Goal: Transaction & Acquisition: Purchase product/service

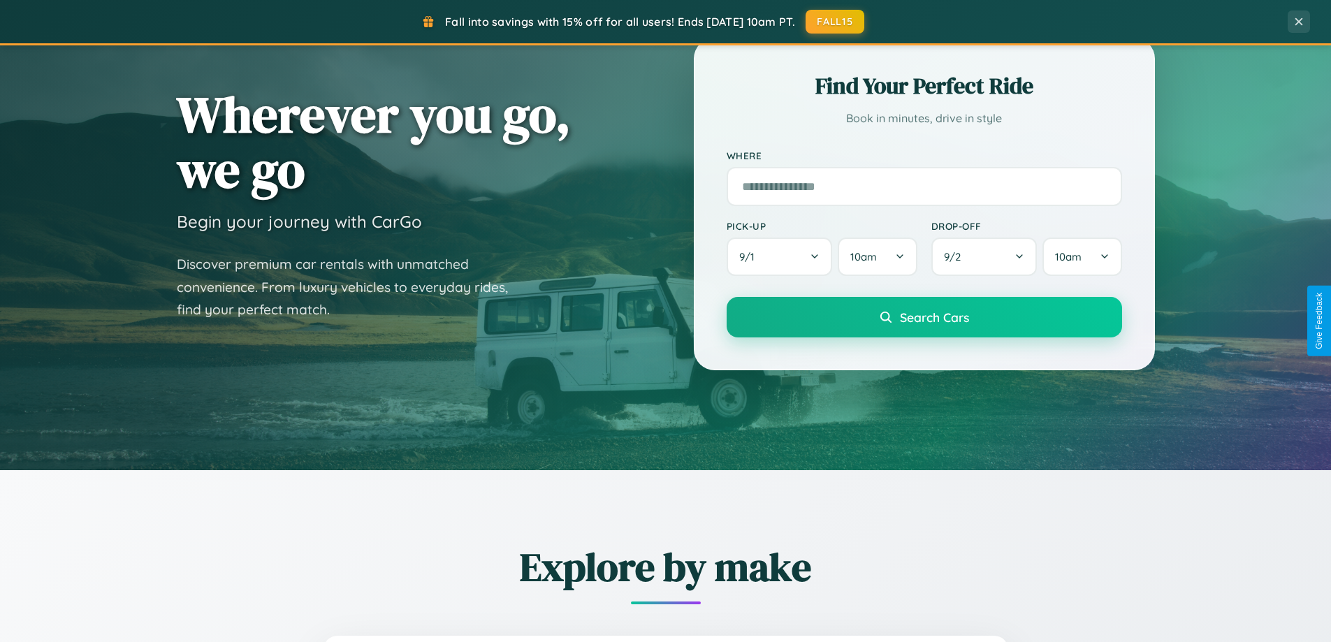
scroll to position [962, 0]
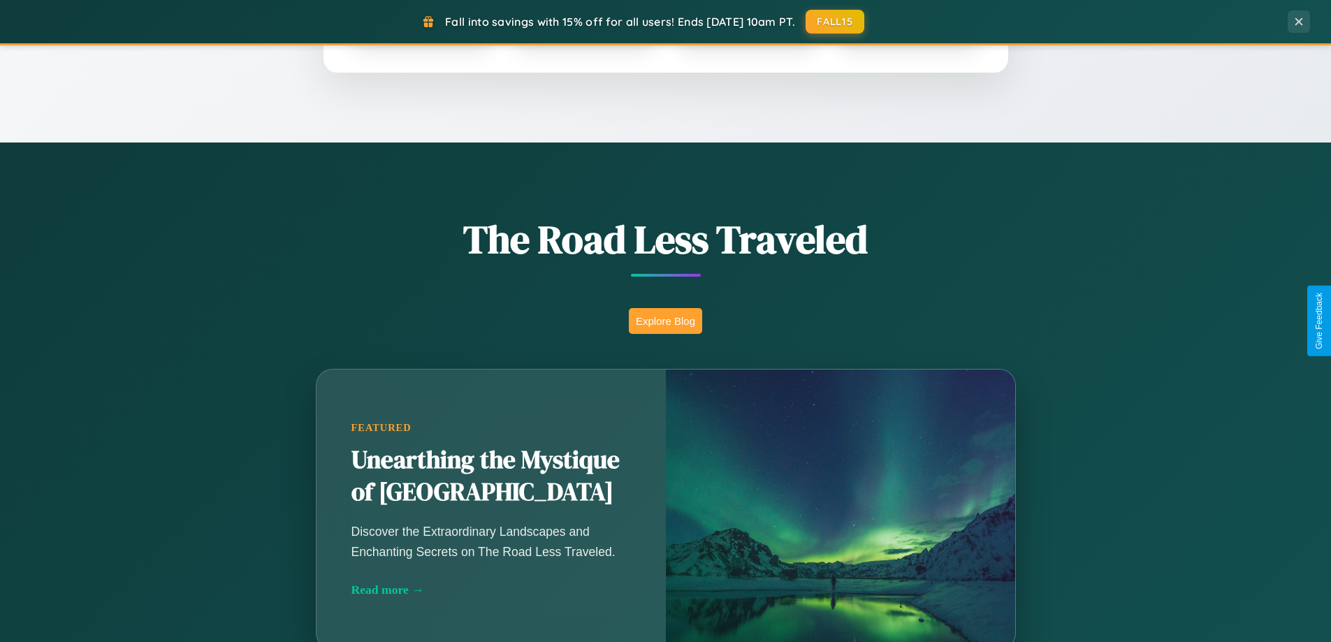
click at [665, 321] on button "Explore Blog" at bounding box center [665, 321] width 73 height 26
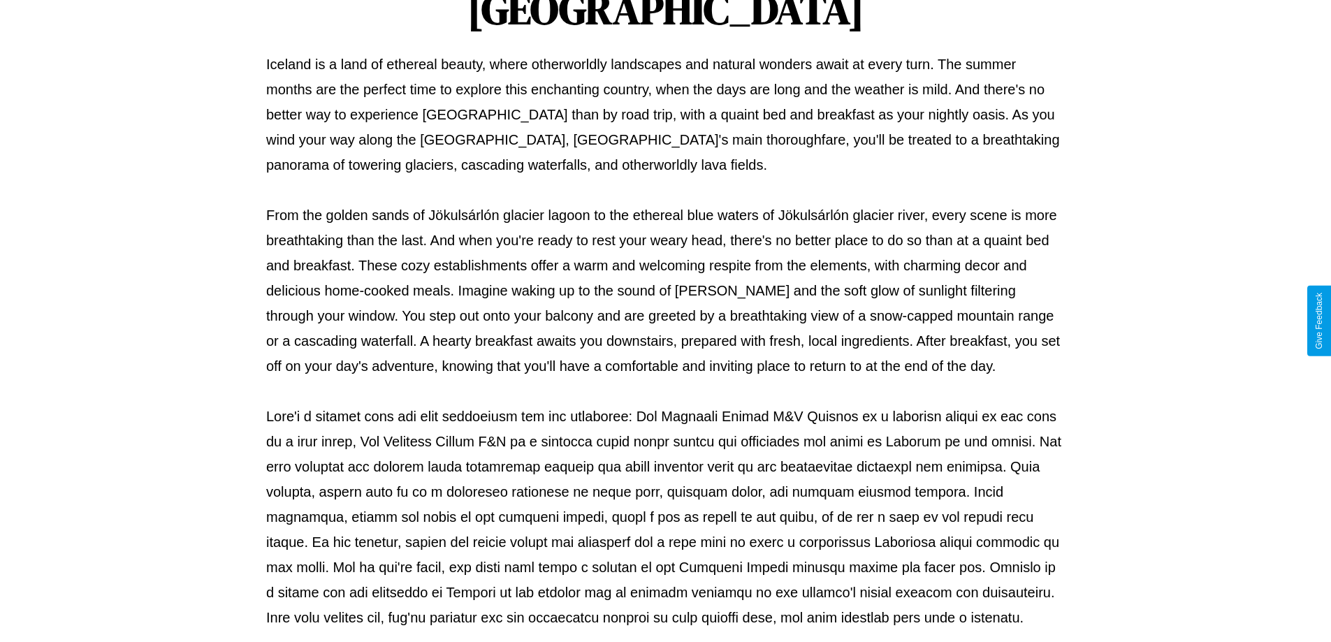
scroll to position [452, 0]
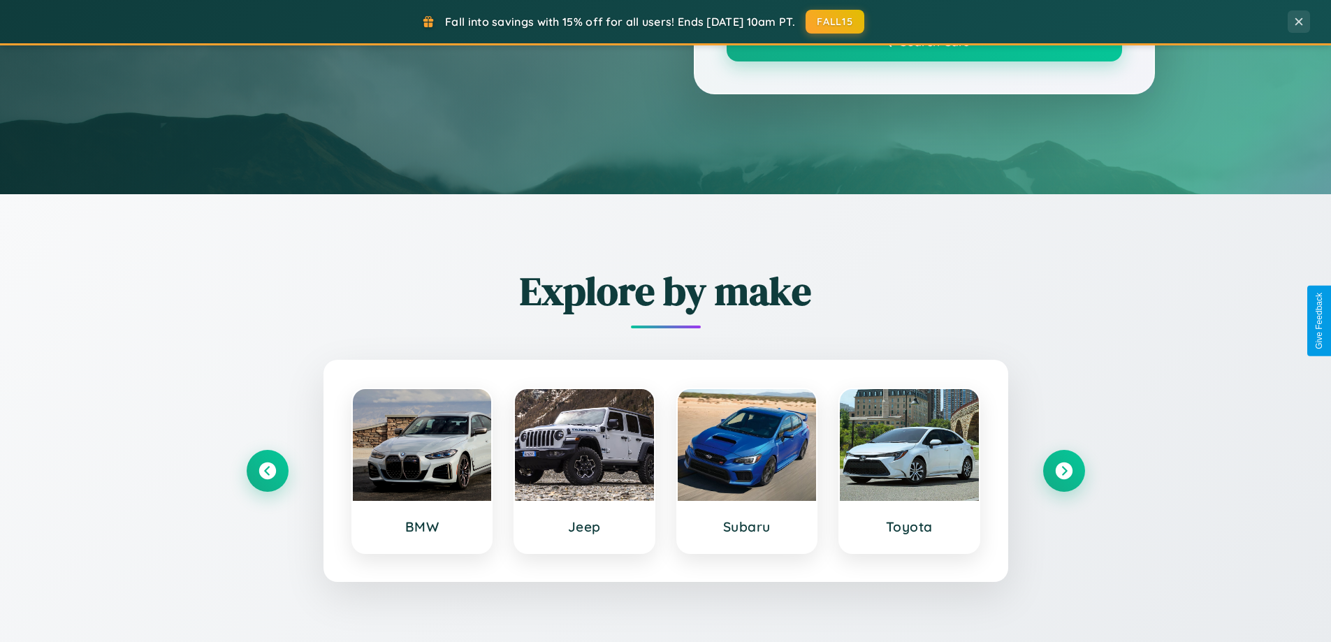
scroll to position [962, 0]
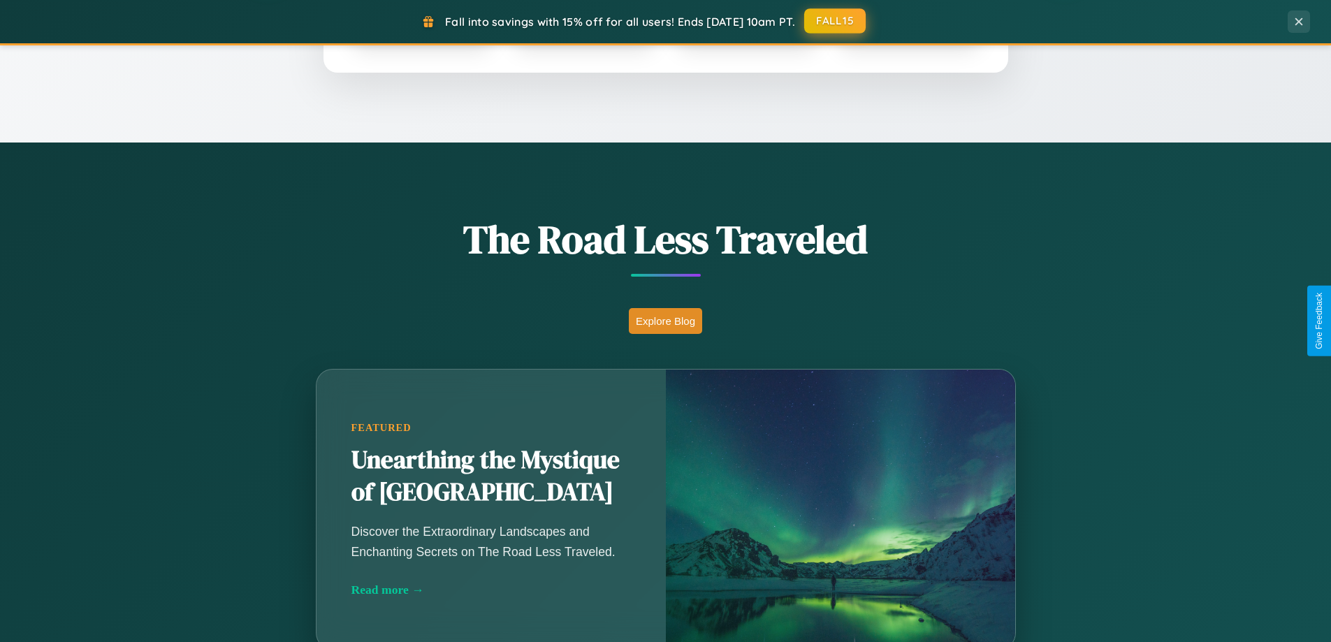
click at [836, 21] on button "FALL15" at bounding box center [835, 20] width 62 height 25
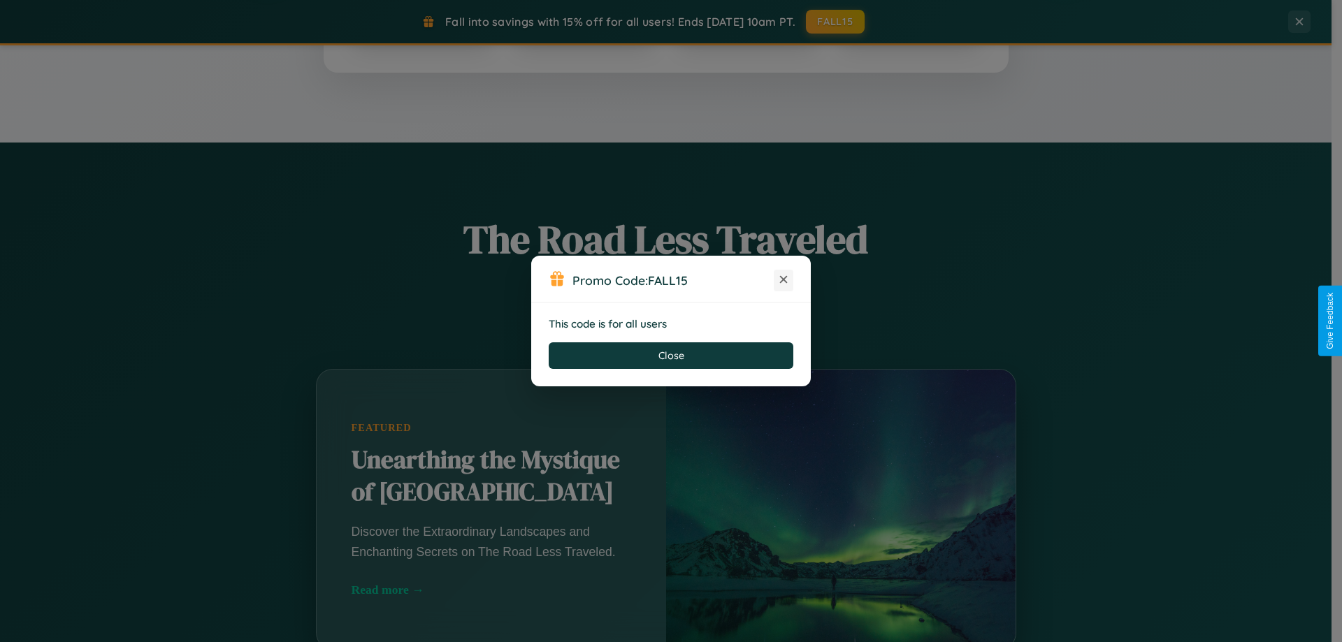
click at [783, 280] on icon at bounding box center [783, 280] width 14 height 14
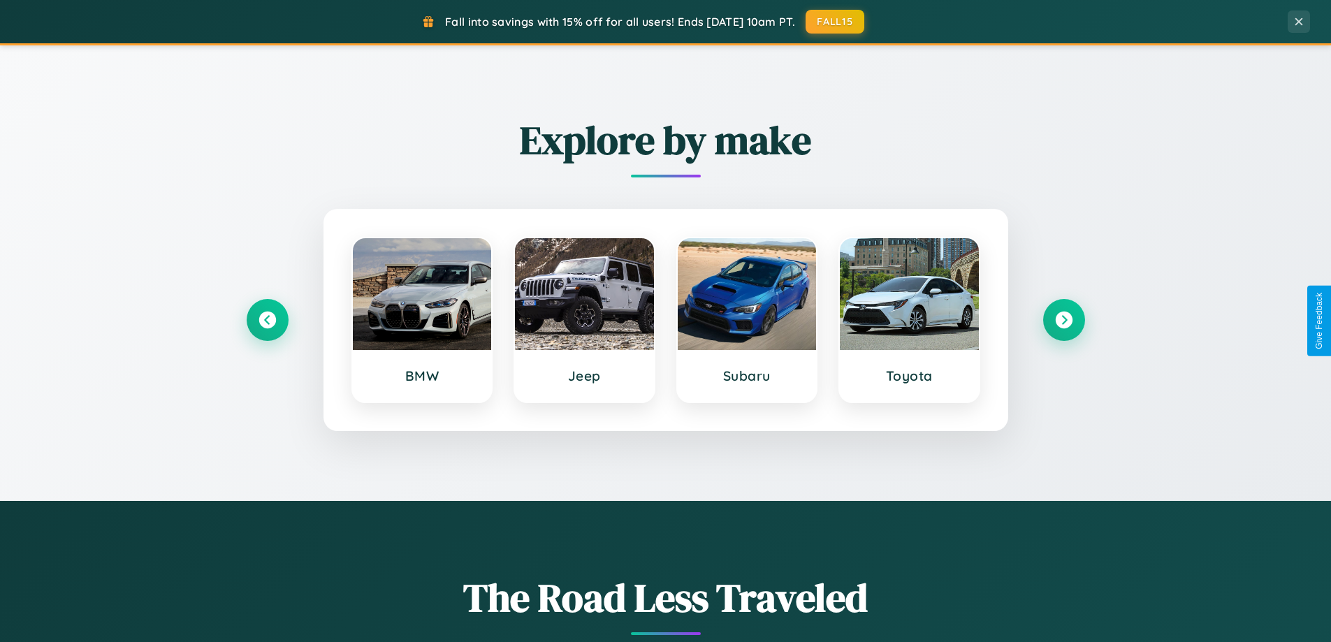
scroll to position [602, 0]
click at [1064, 321] on icon at bounding box center [1064, 321] width 19 height 19
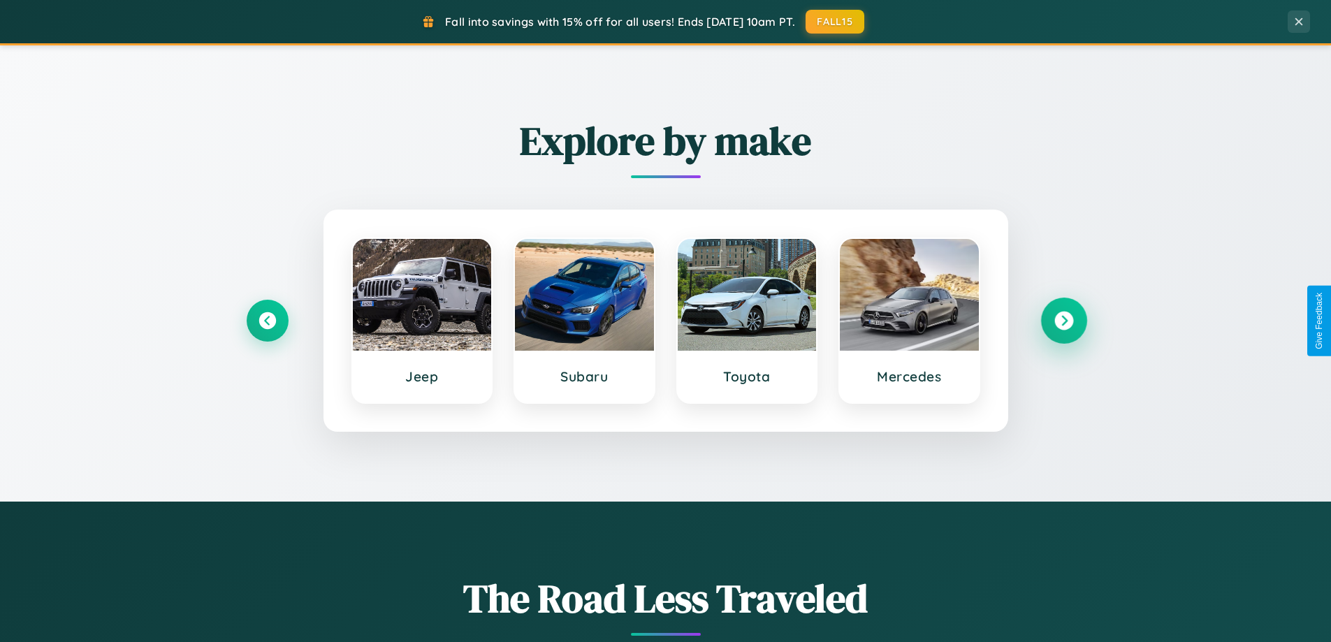
click at [1064, 321] on icon at bounding box center [1064, 321] width 19 height 19
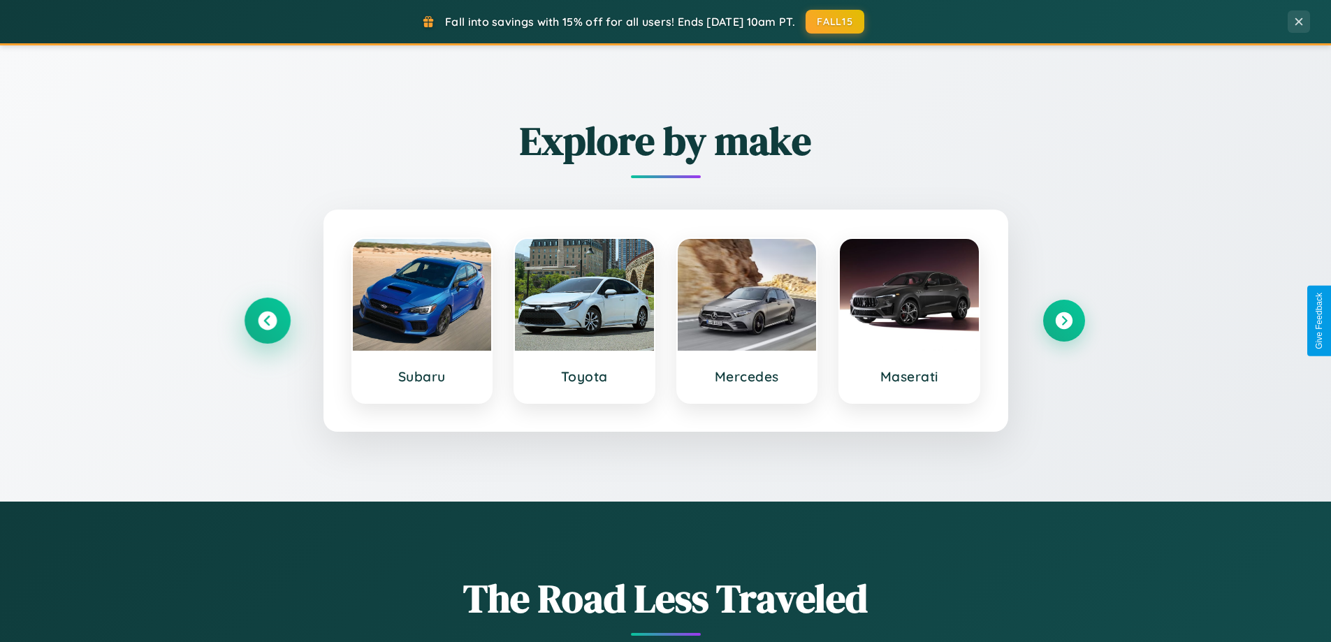
click at [267, 321] on icon at bounding box center [267, 321] width 19 height 19
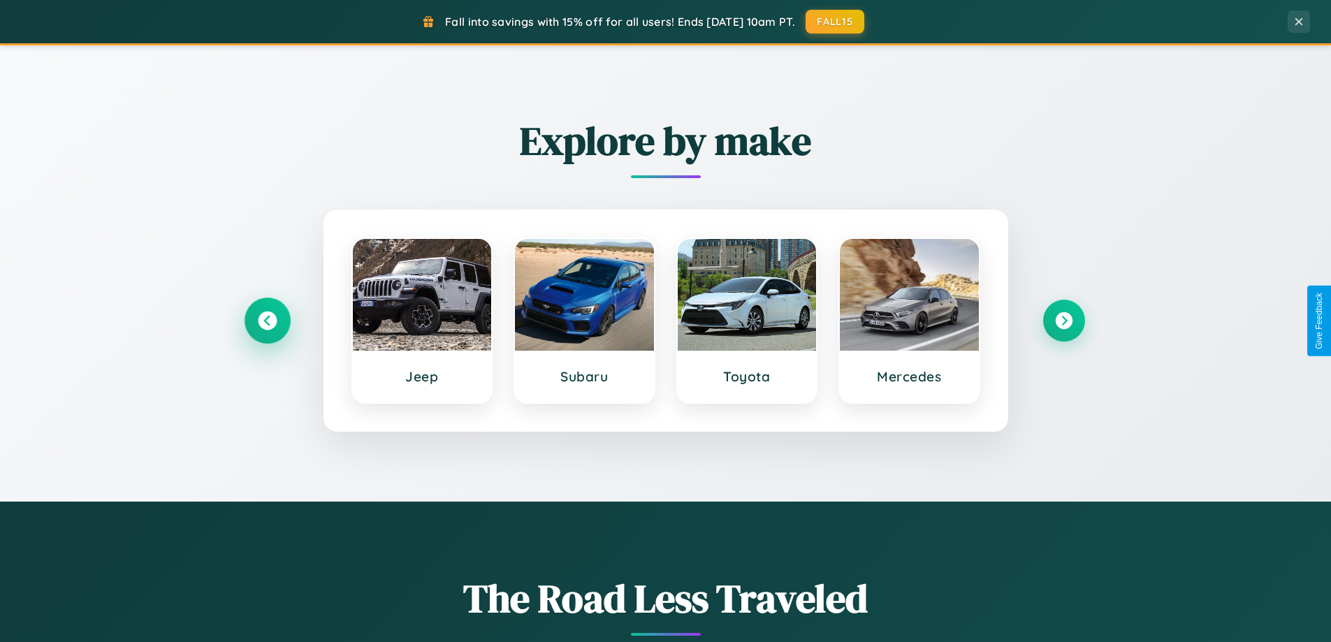
click at [267, 321] on icon at bounding box center [267, 321] width 19 height 19
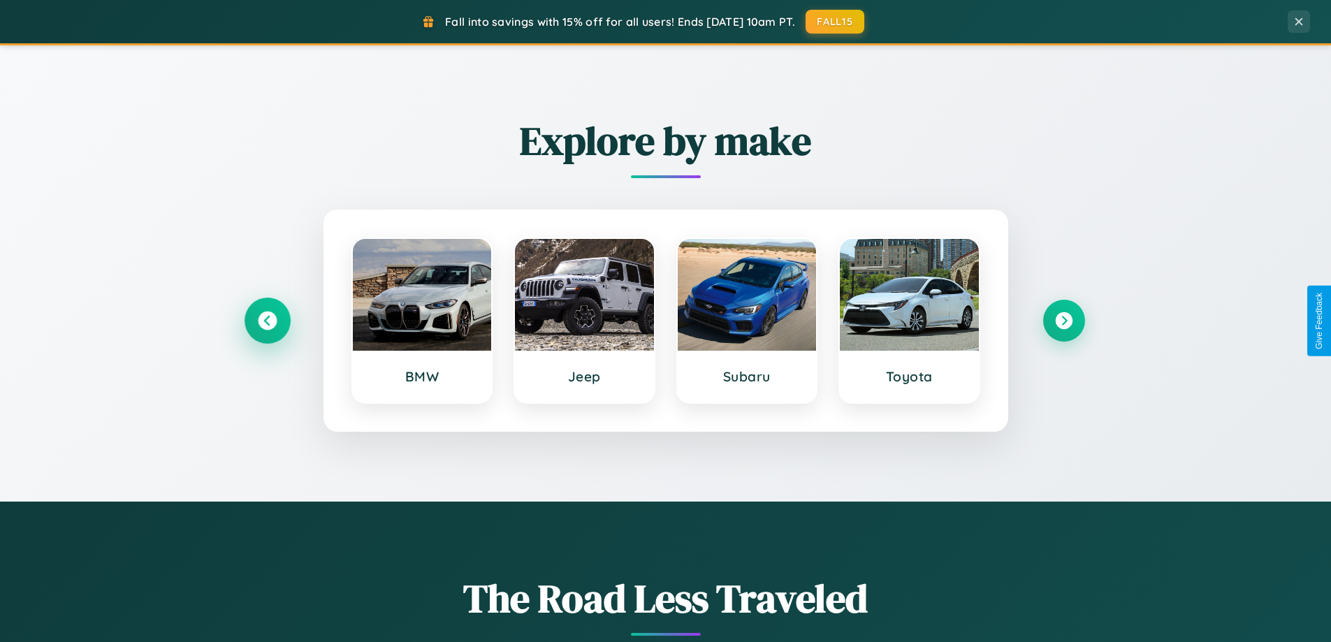
scroll to position [1637, 0]
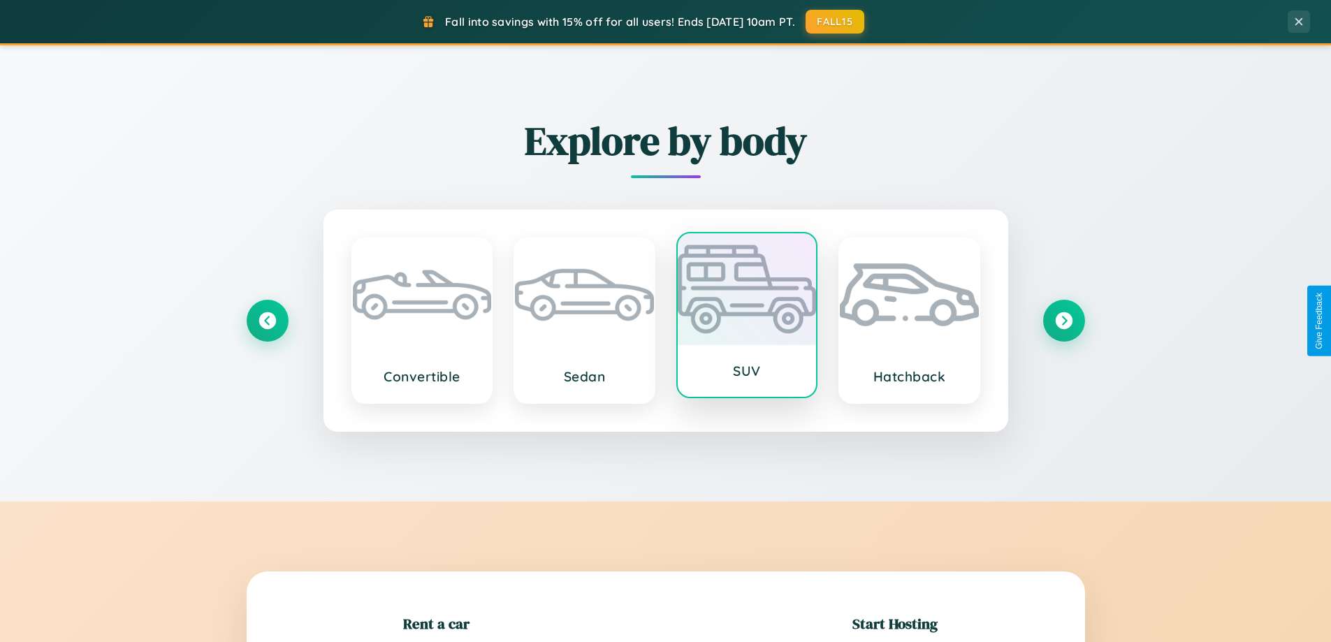
click at [746, 320] on div at bounding box center [747, 289] width 139 height 112
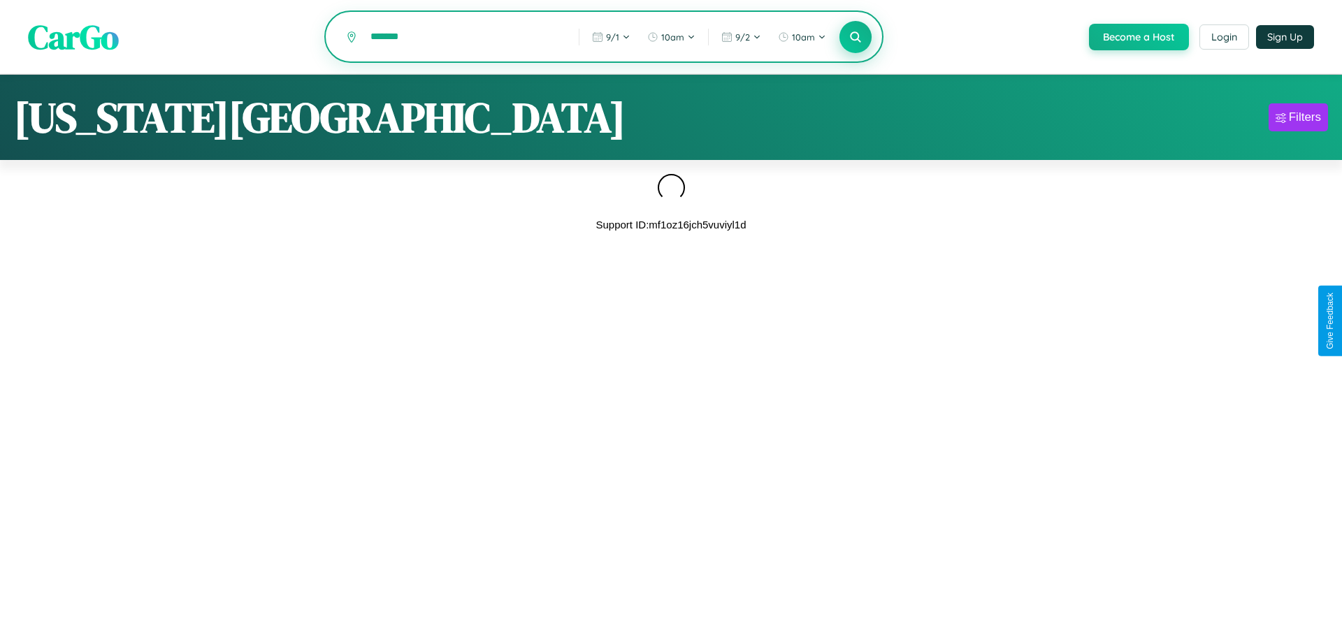
type input "*******"
click at [854, 38] on icon at bounding box center [854, 36] width 13 height 13
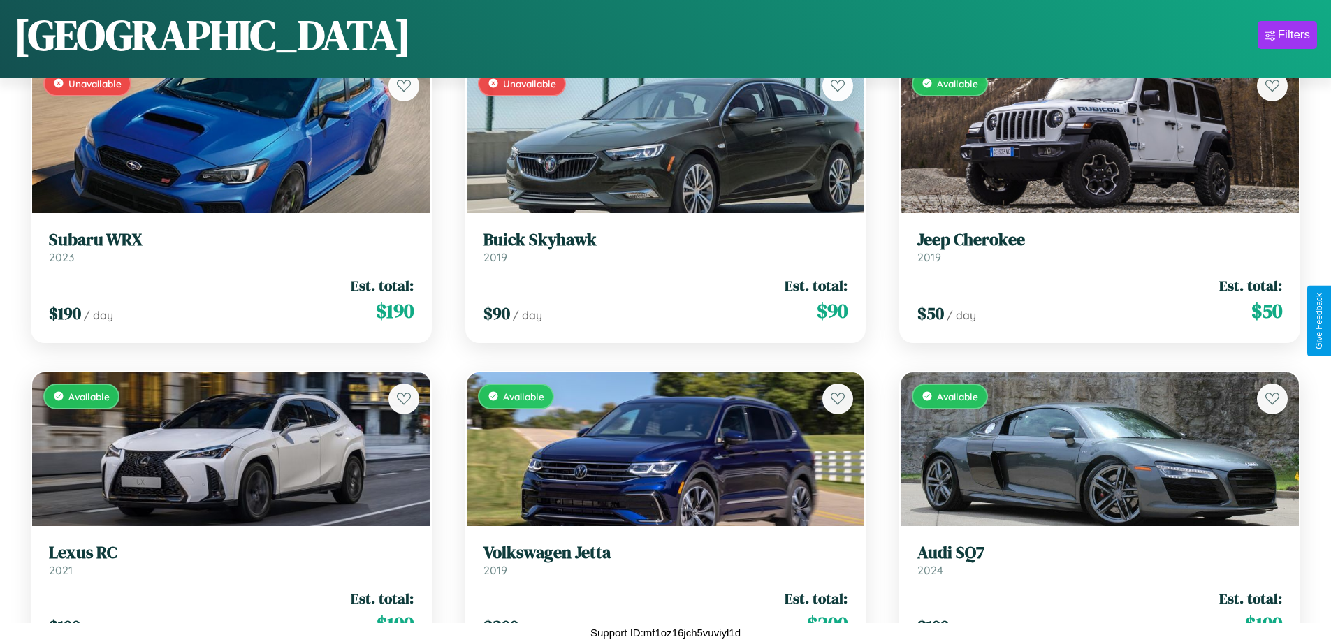
scroll to position [3952, 0]
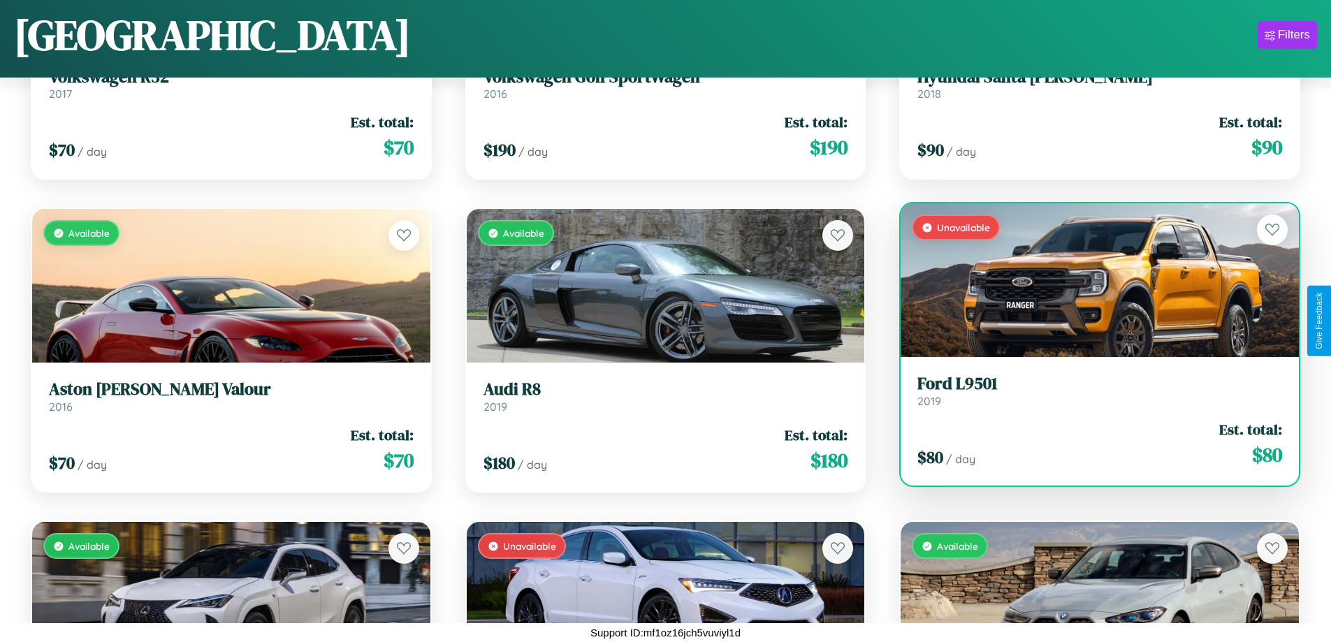
click at [1091, 395] on link "Ford L9501 2019" at bounding box center [1100, 391] width 365 height 34
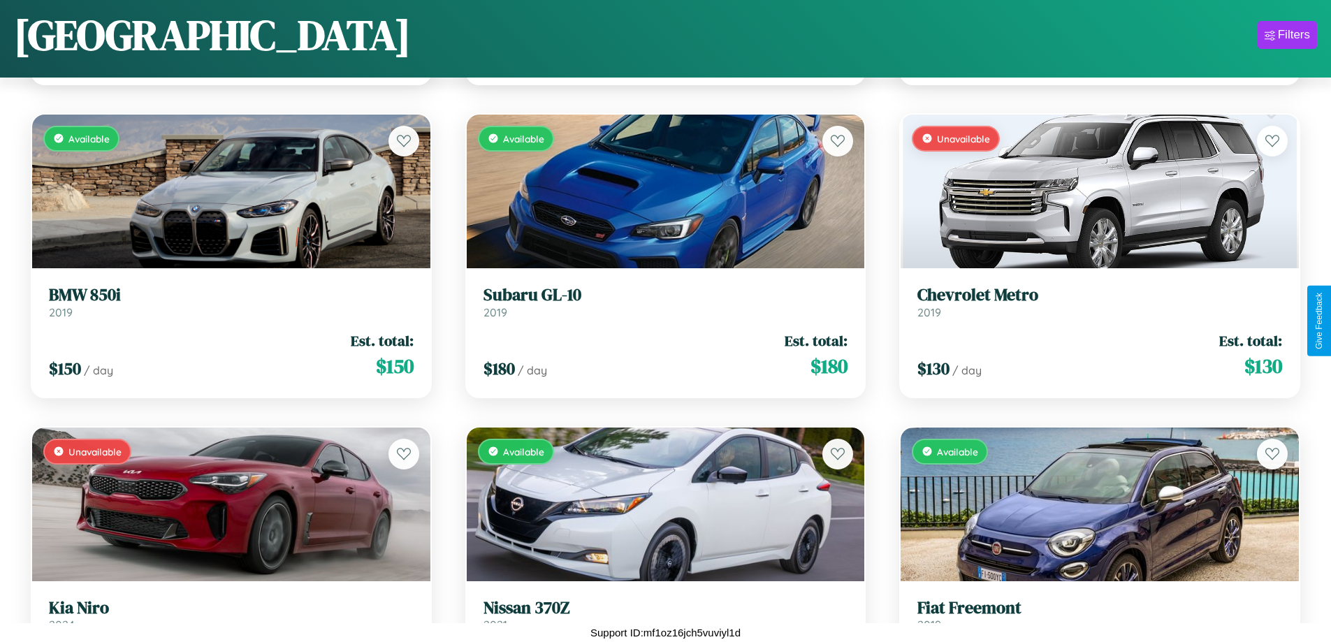
scroll to position [7082, 0]
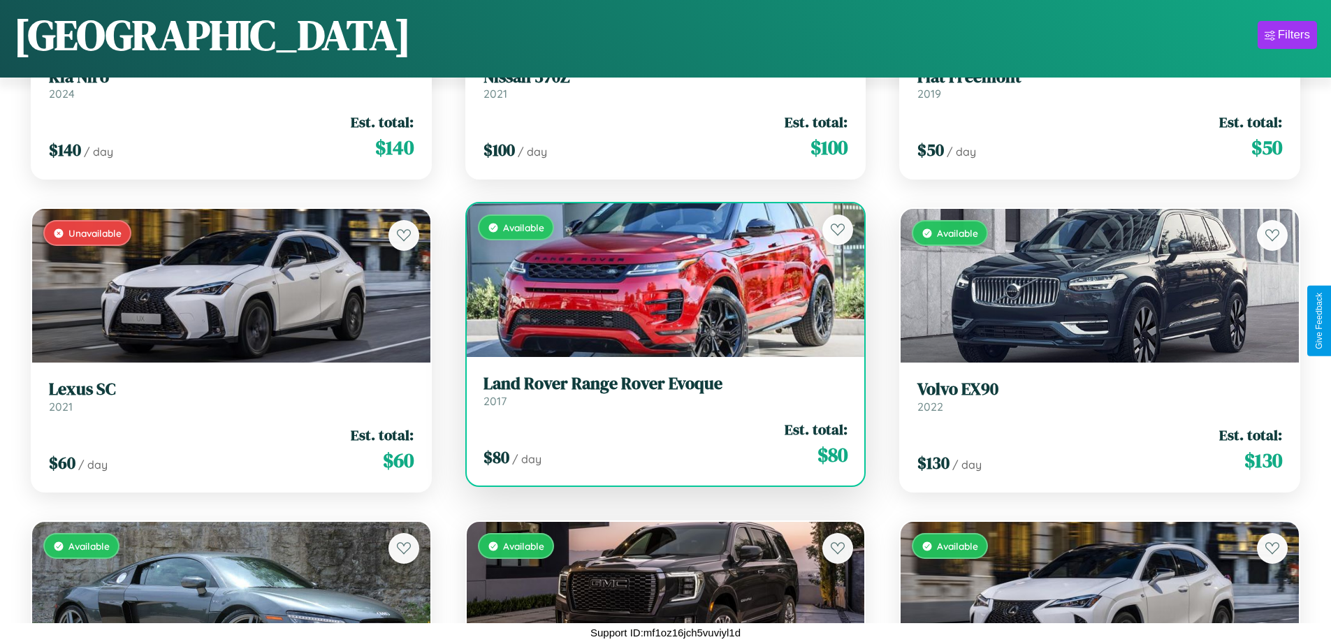
click at [660, 391] on h3 "Land Rover Range Rover Evoque" at bounding box center [666, 384] width 365 height 20
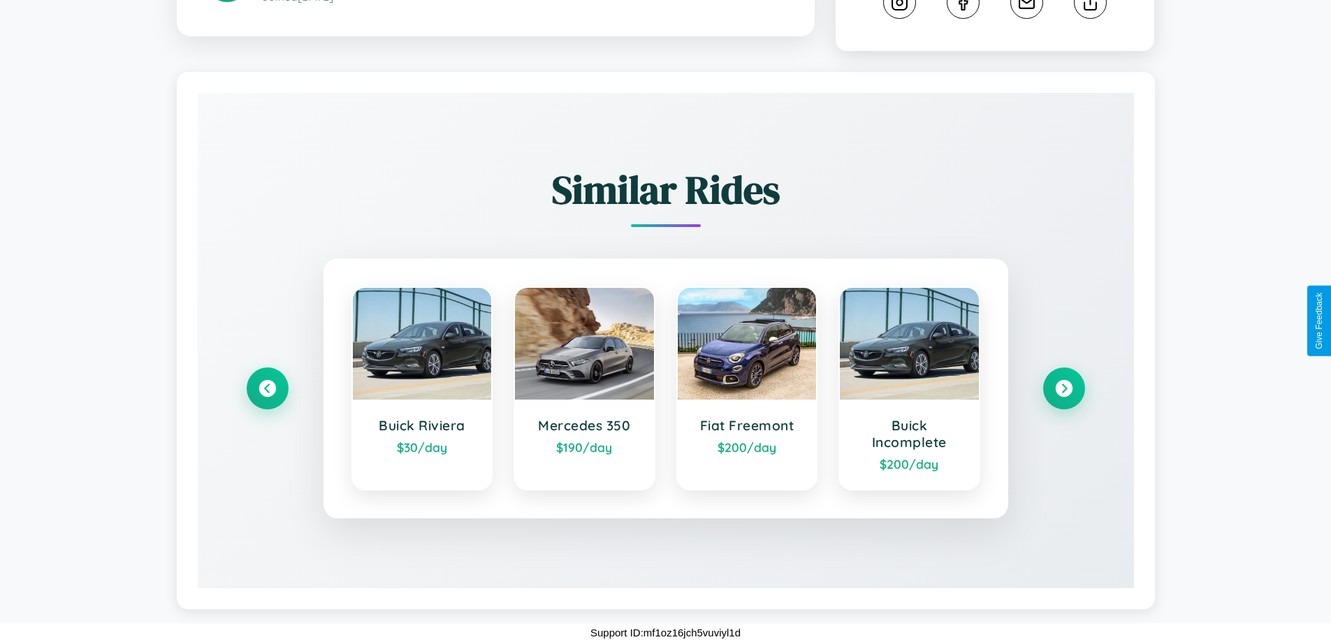
scroll to position [835, 0]
click at [267, 389] on icon at bounding box center [267, 388] width 19 height 19
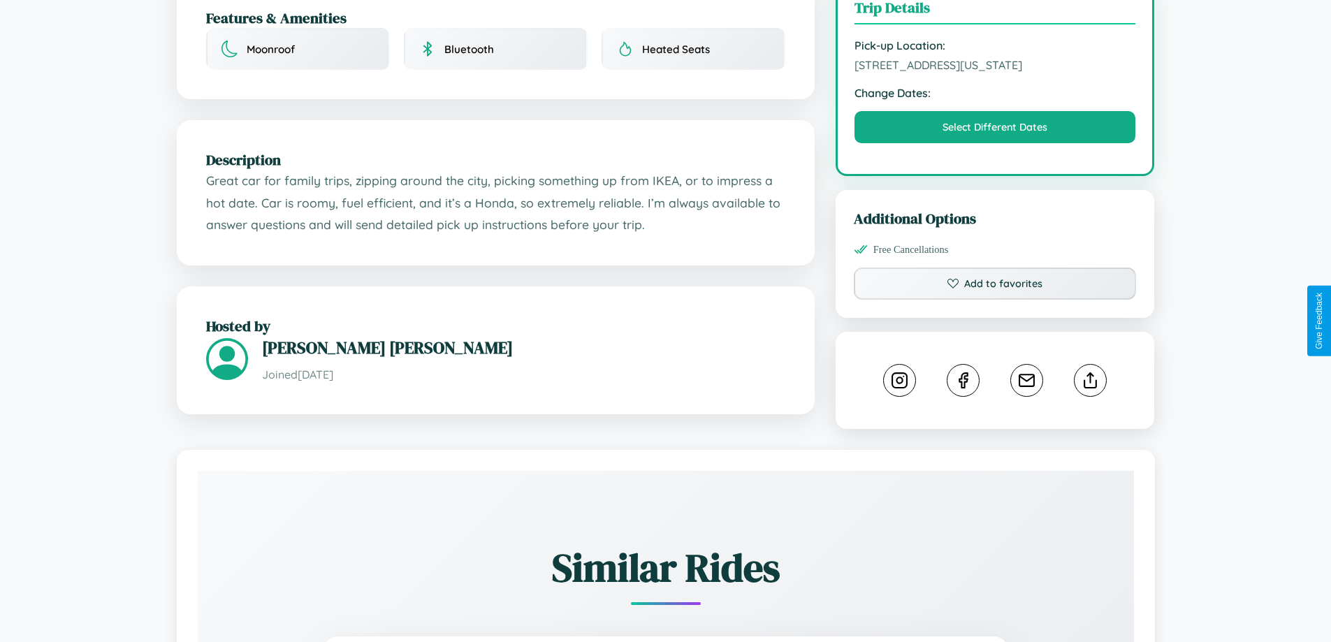
scroll to position [420, 0]
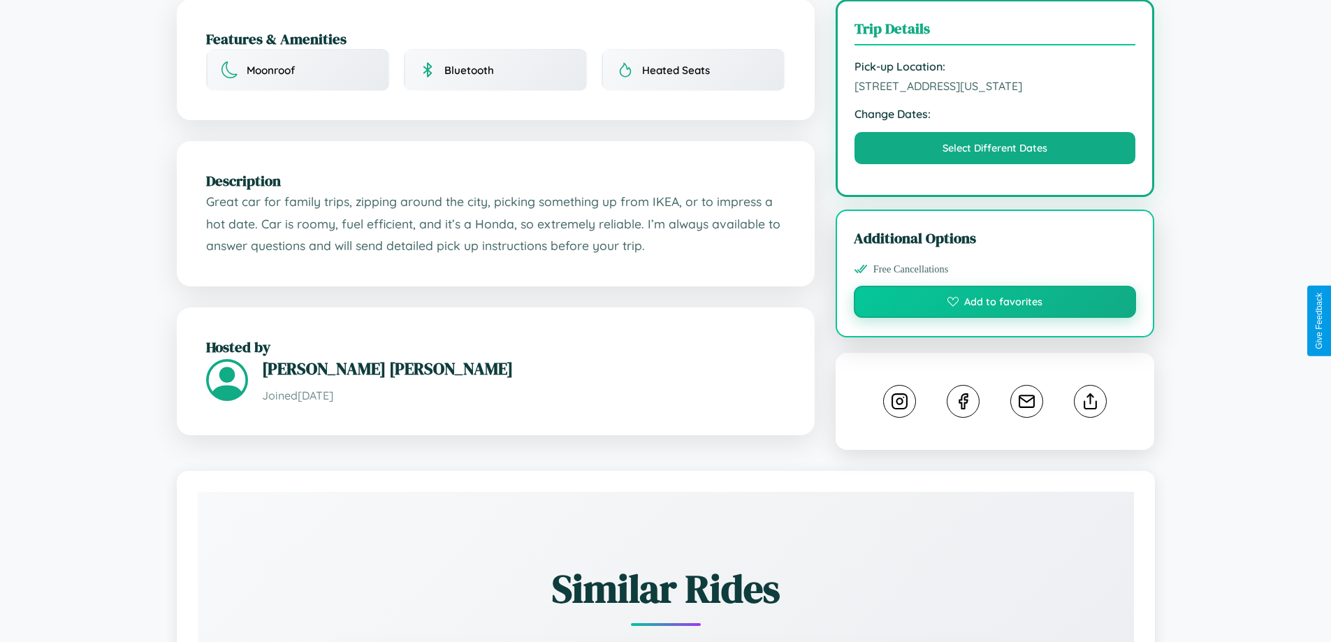
click at [995, 318] on button "Add to favorites" at bounding box center [995, 302] width 283 height 32
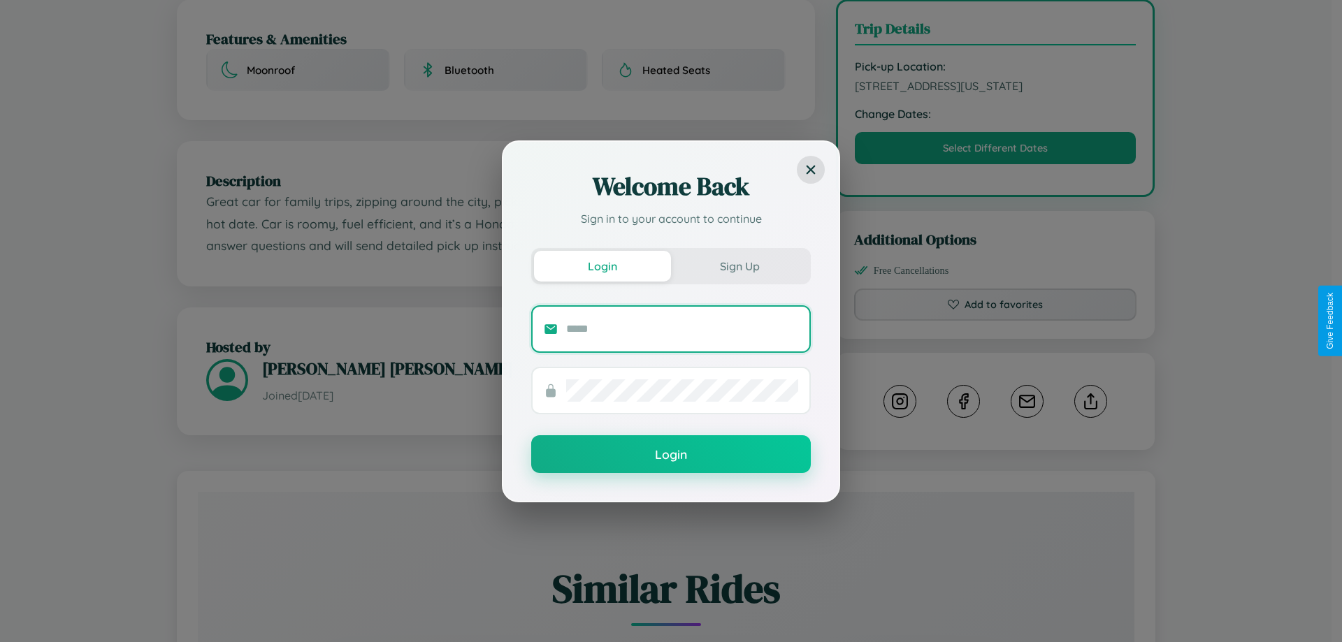
click at [682, 328] on input "text" at bounding box center [682, 329] width 232 height 22
type input "**********"
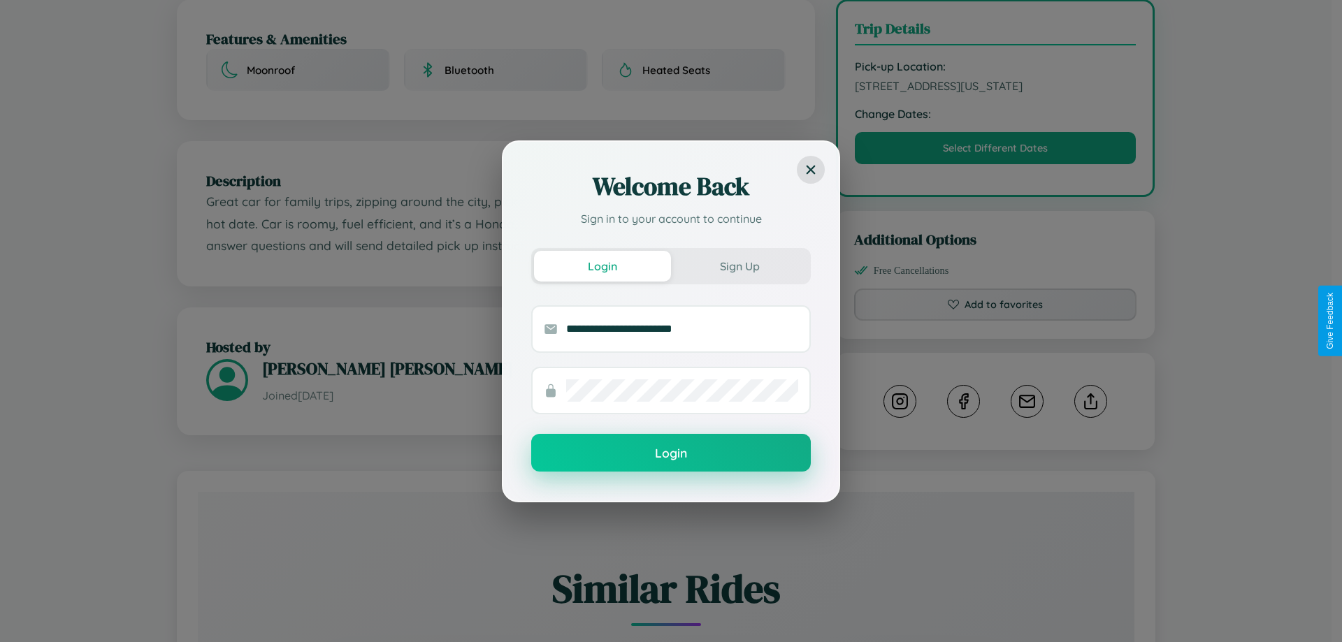
click at [671, 454] on button "Login" at bounding box center [671, 453] width 280 height 38
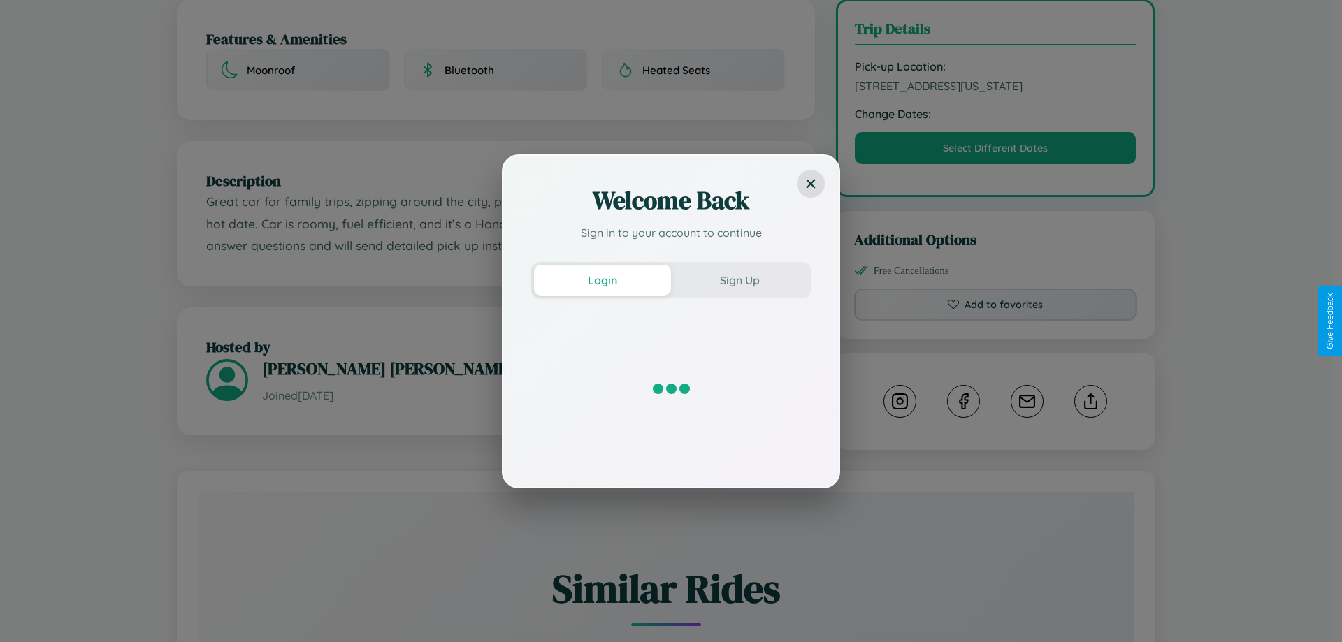
click at [995, 321] on div "Welcome Back Sign in to your account to continue Login Sign Up" at bounding box center [671, 321] width 1342 height 642
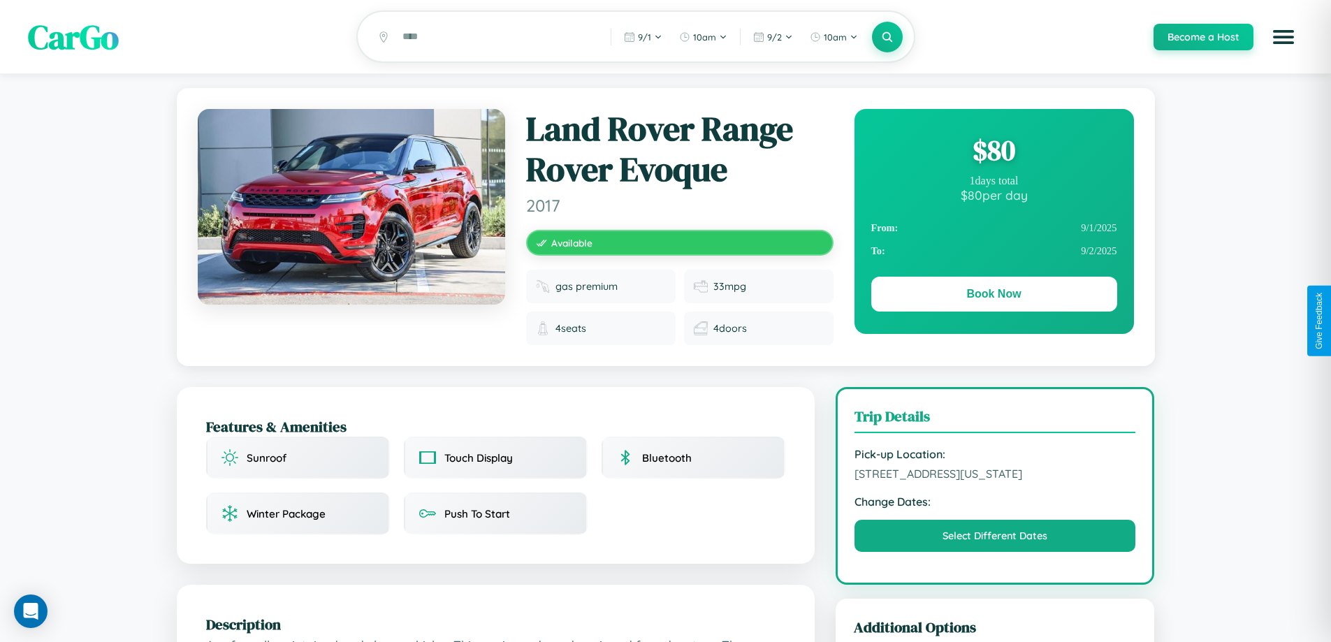
click at [994, 152] on div "$ 80" at bounding box center [995, 150] width 246 height 38
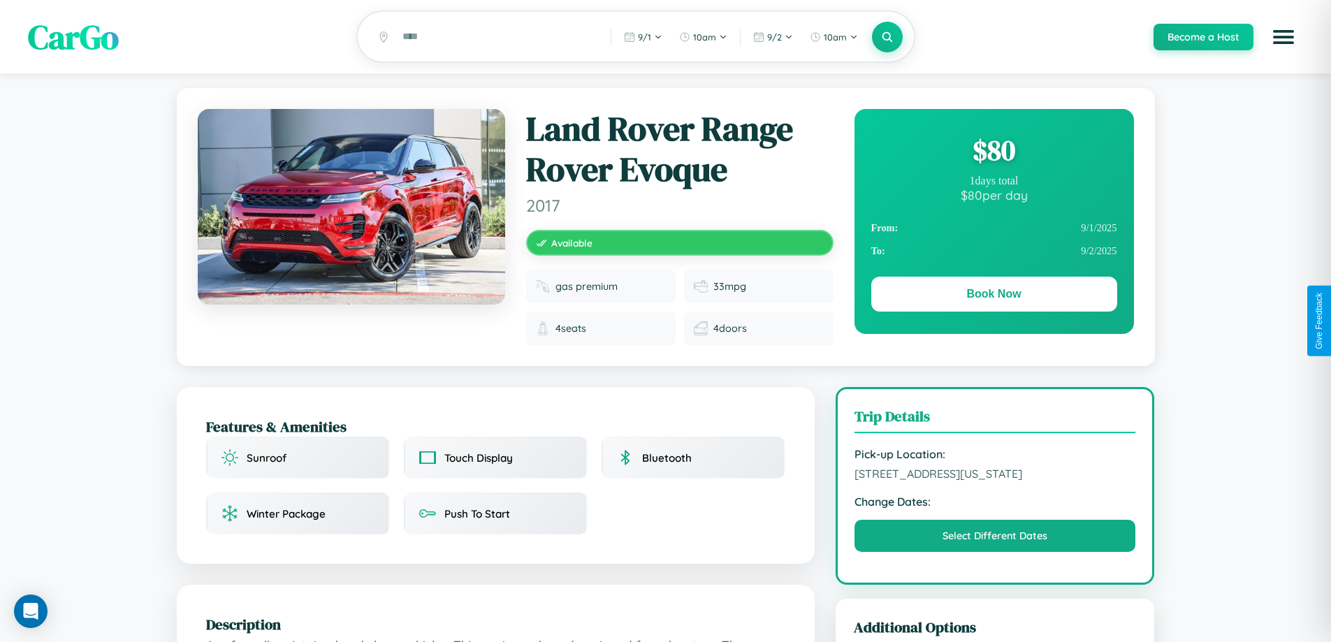
click at [994, 152] on div "$ 80" at bounding box center [995, 150] width 246 height 38
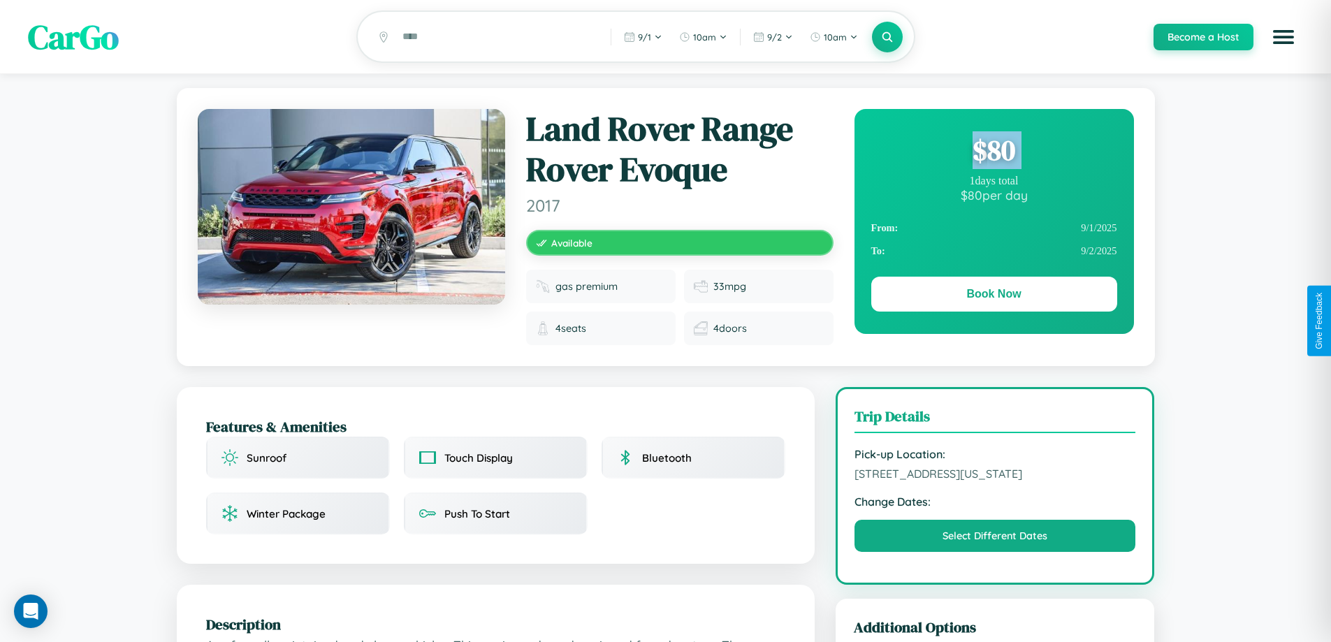
click at [994, 152] on div "$ 80" at bounding box center [995, 150] width 246 height 38
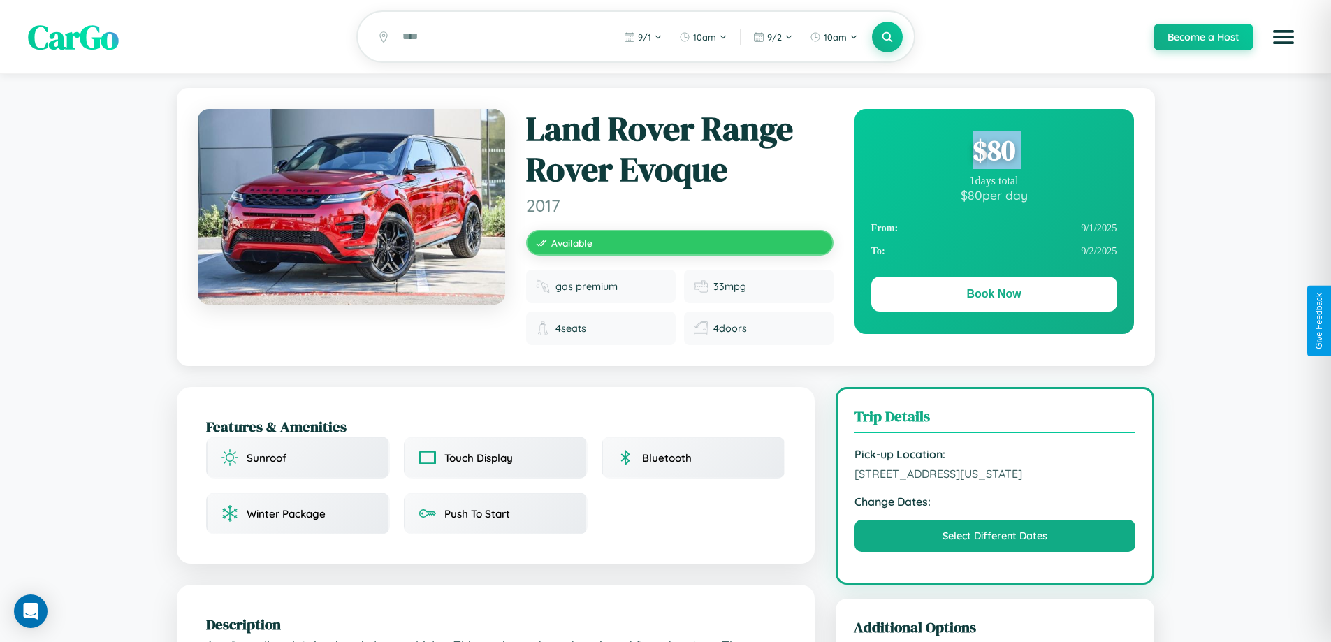
click at [994, 152] on div "$ 80" at bounding box center [995, 150] width 246 height 38
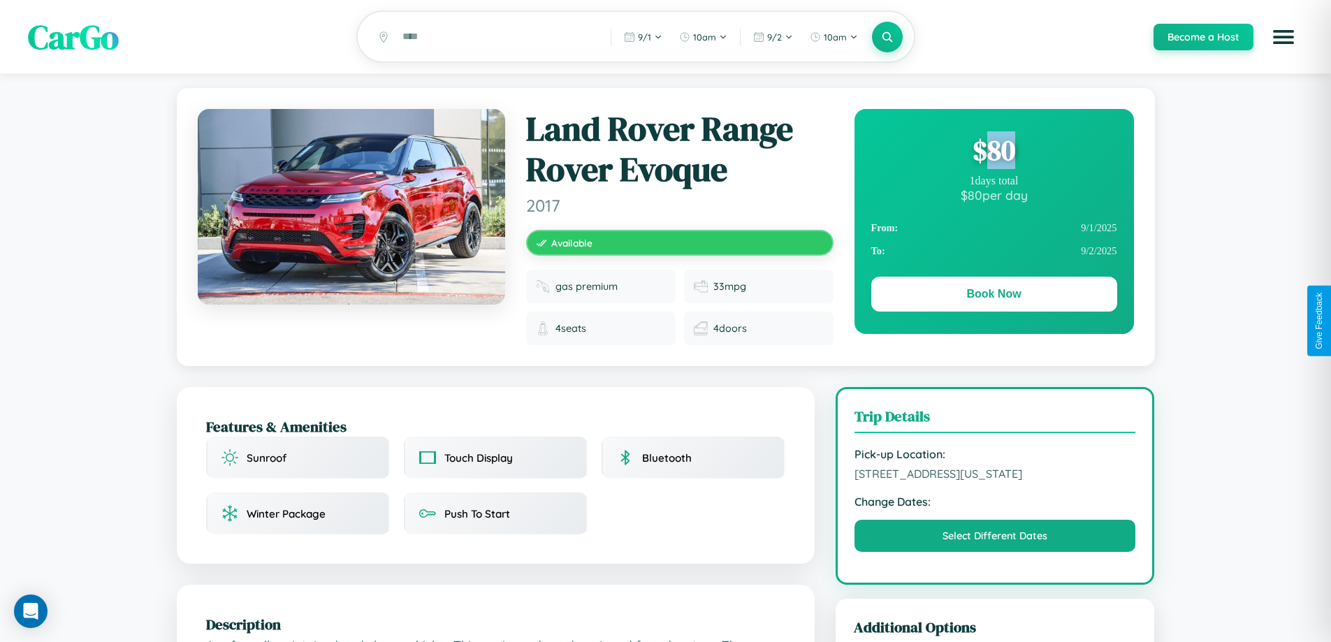
click at [994, 152] on div "$ 80" at bounding box center [995, 150] width 246 height 38
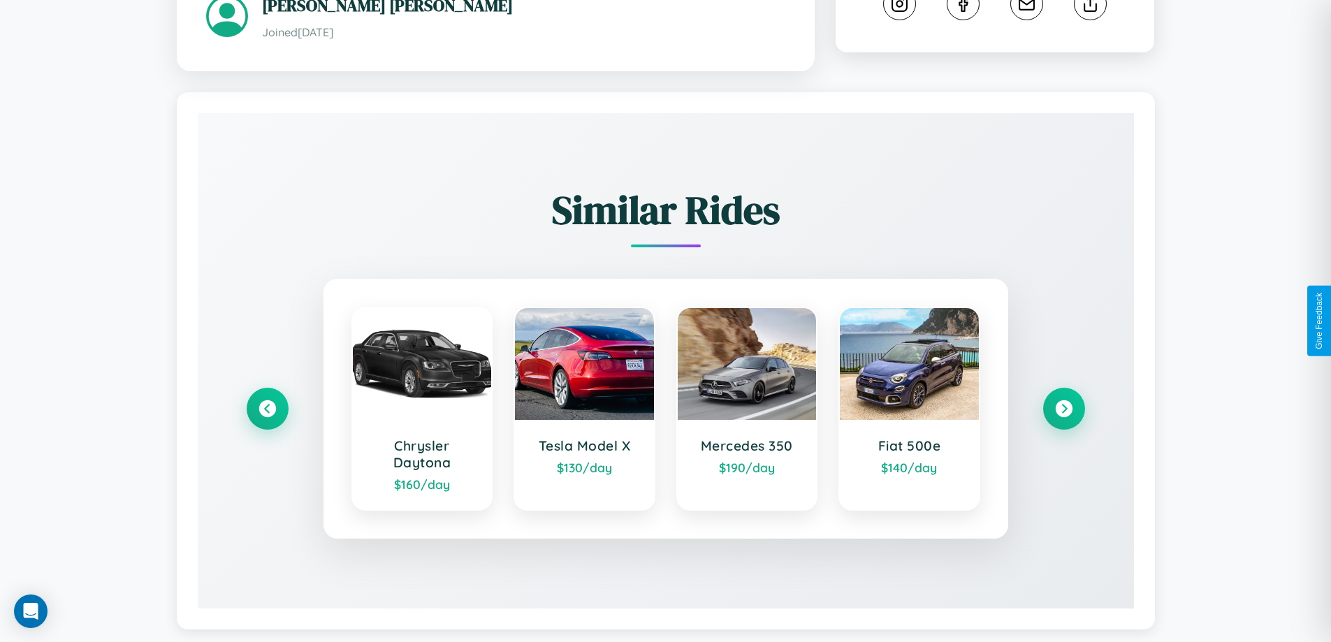
scroll to position [808, 0]
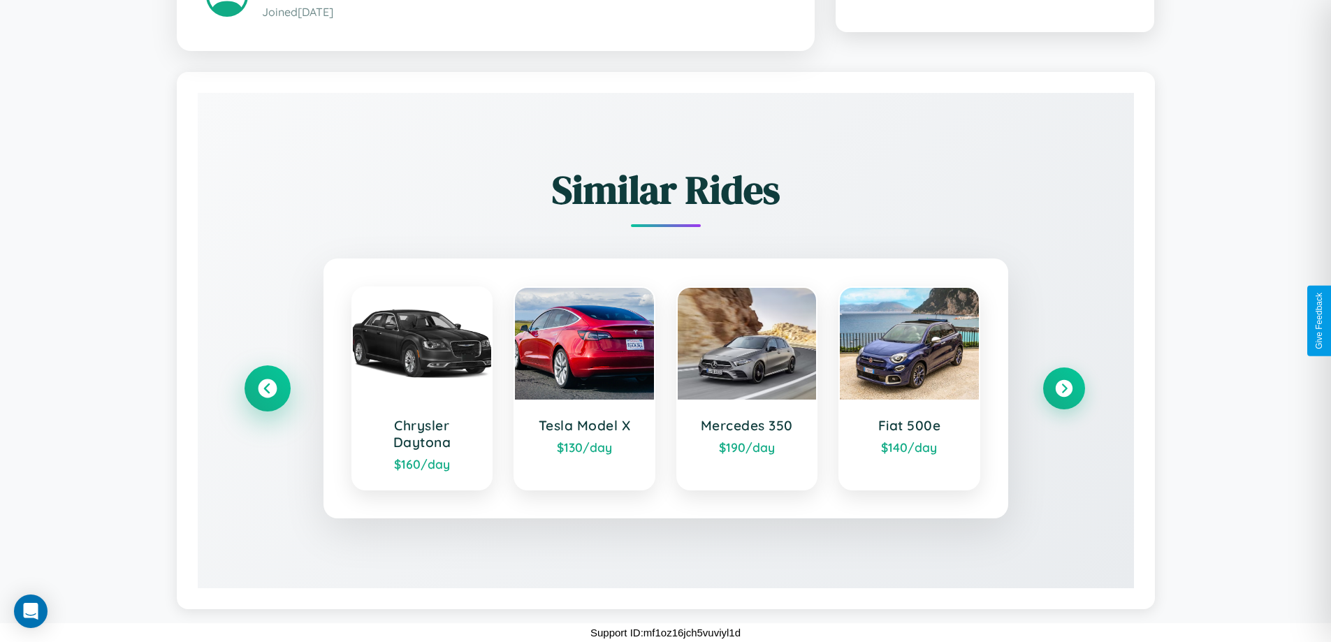
click at [267, 389] on icon at bounding box center [267, 388] width 19 height 19
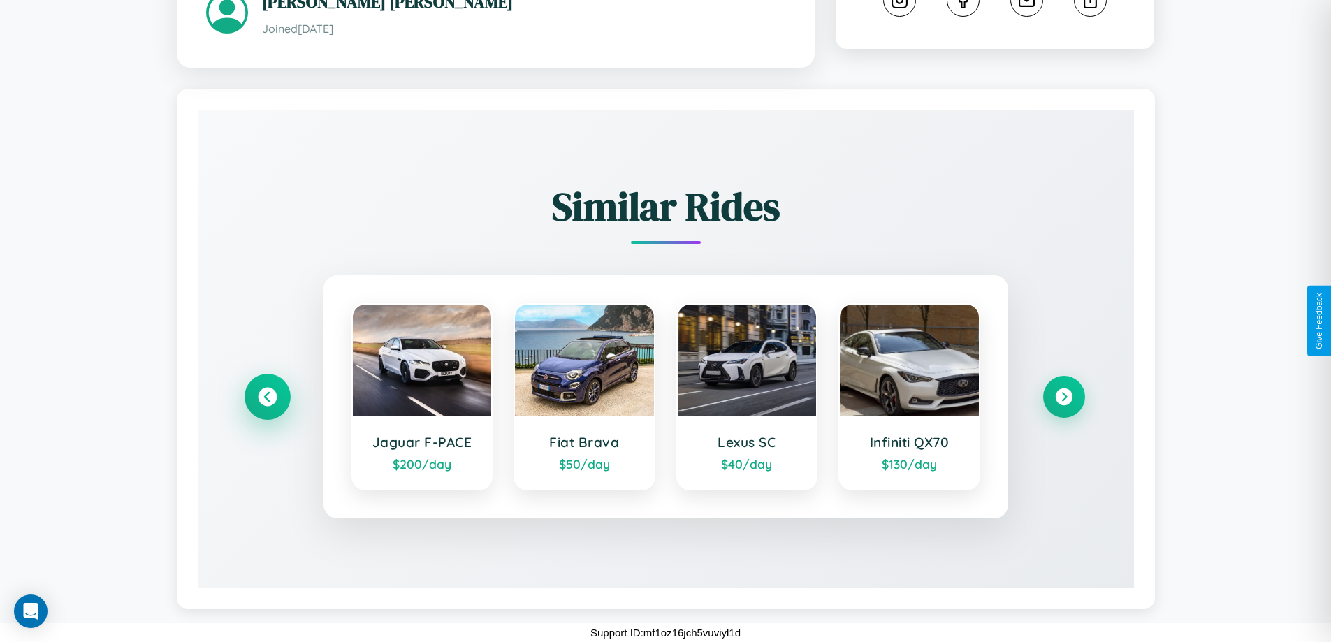
scroll to position [791, 0]
click at [1064, 397] on icon at bounding box center [1064, 397] width 19 height 19
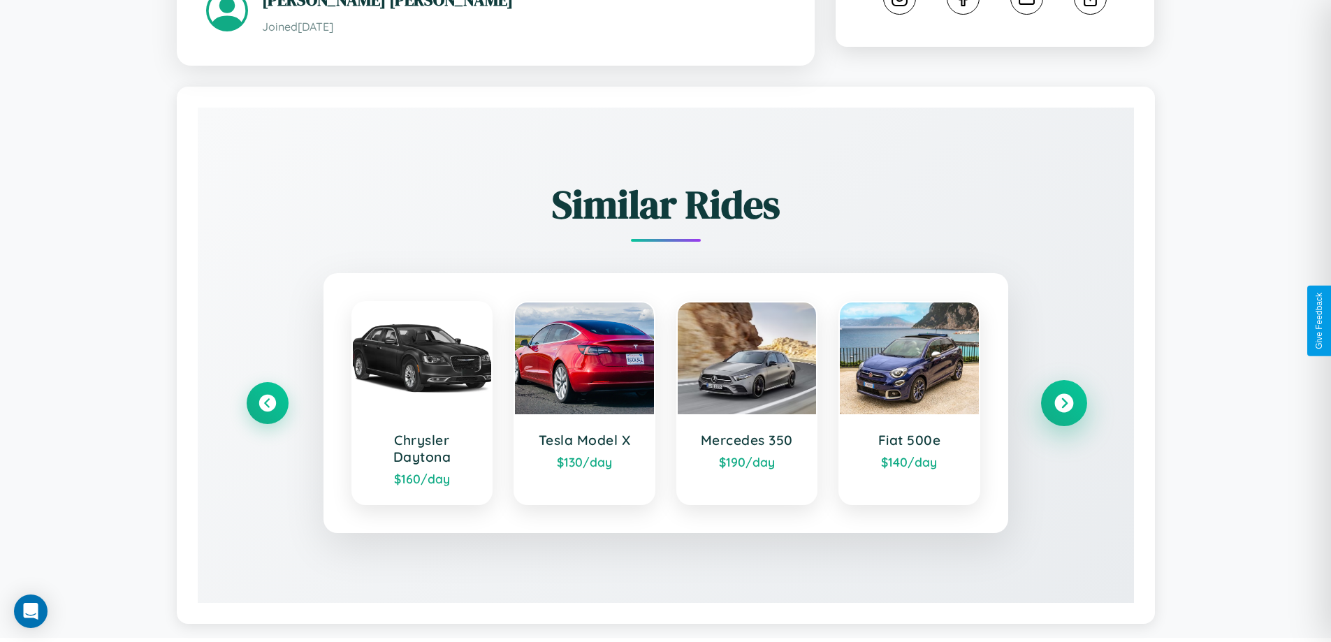
click at [1064, 405] on icon at bounding box center [1064, 403] width 19 height 19
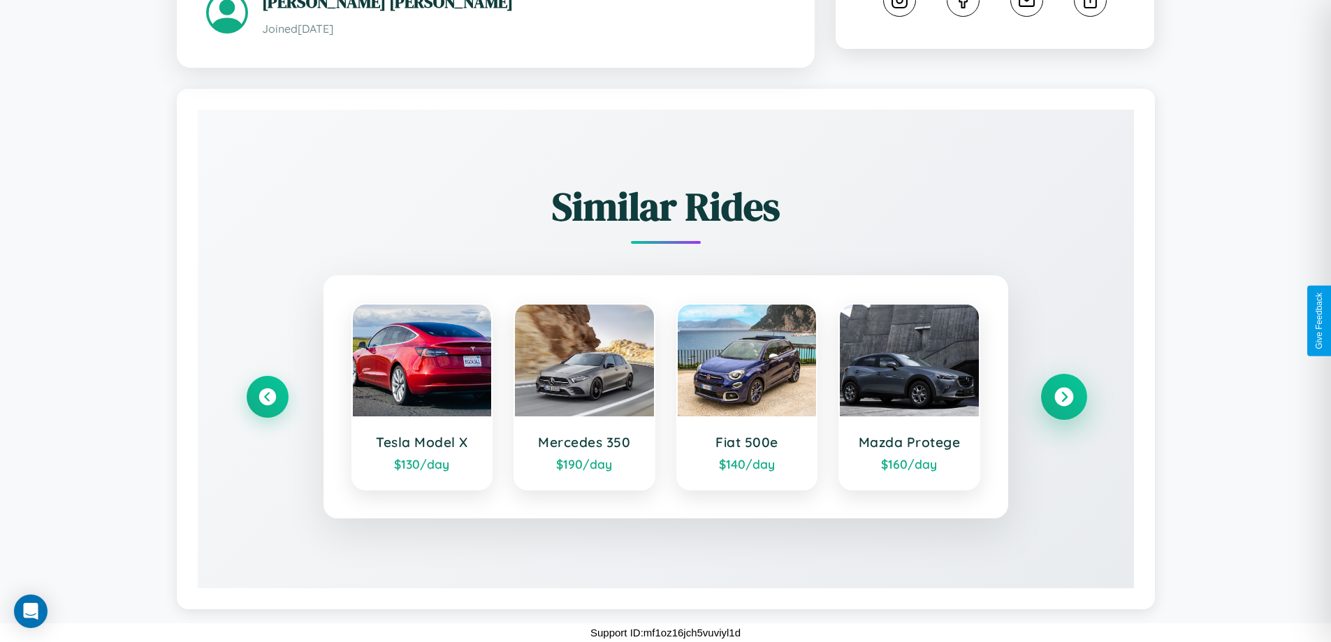
click at [1064, 397] on icon at bounding box center [1064, 397] width 19 height 19
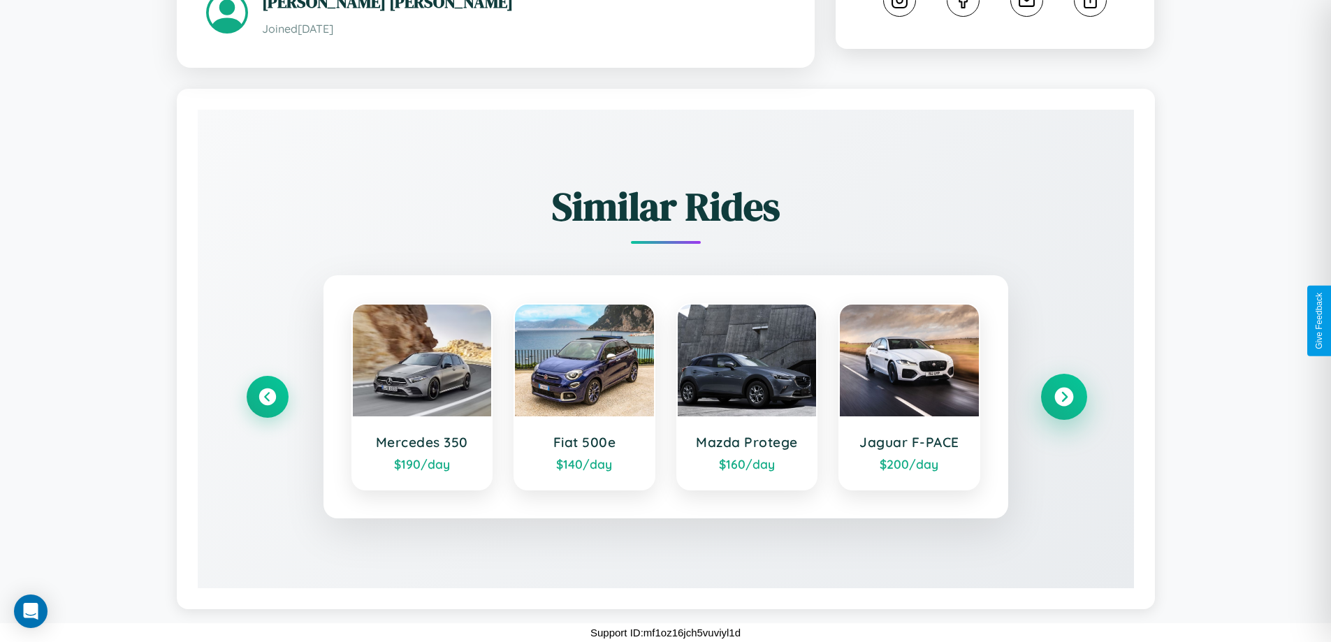
click at [1064, 397] on icon at bounding box center [1064, 397] width 19 height 19
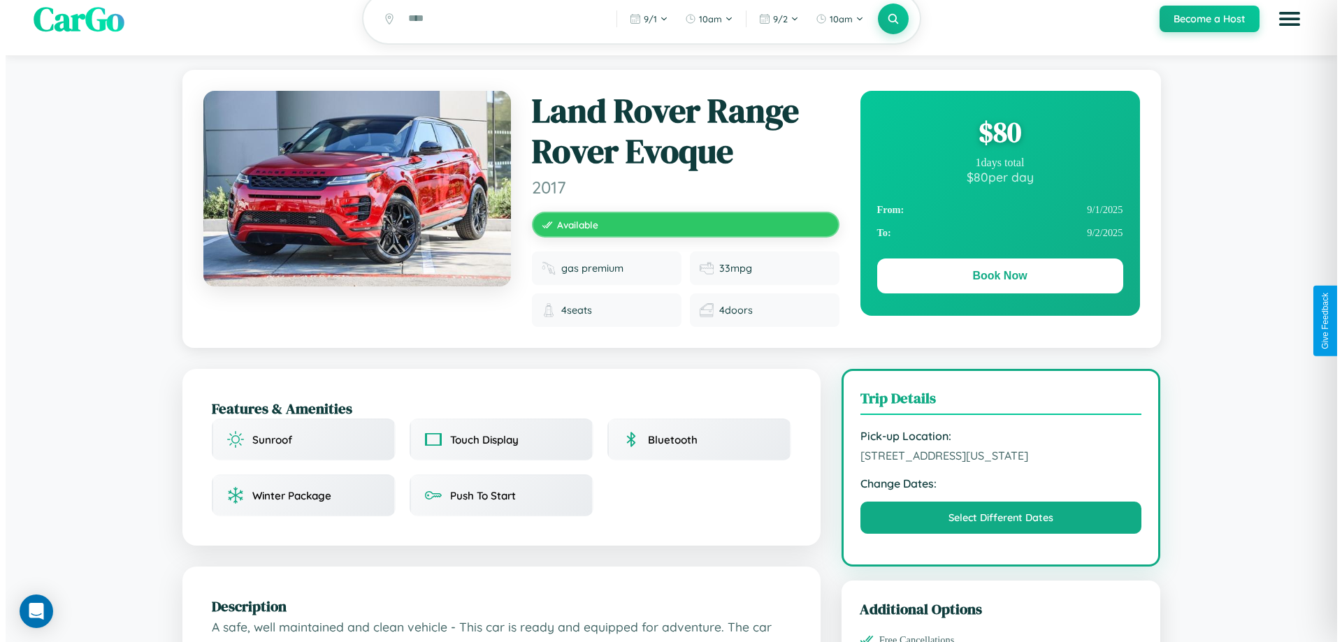
scroll to position [0, 0]
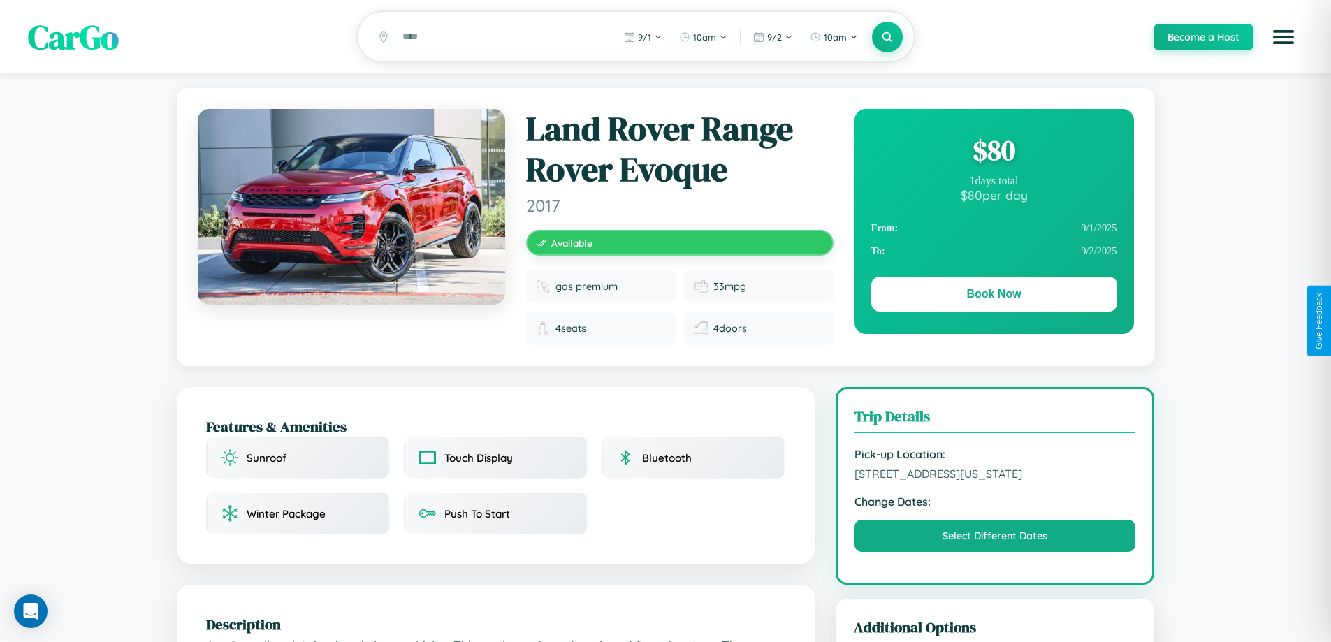
click at [994, 152] on div "$ 80" at bounding box center [995, 150] width 246 height 38
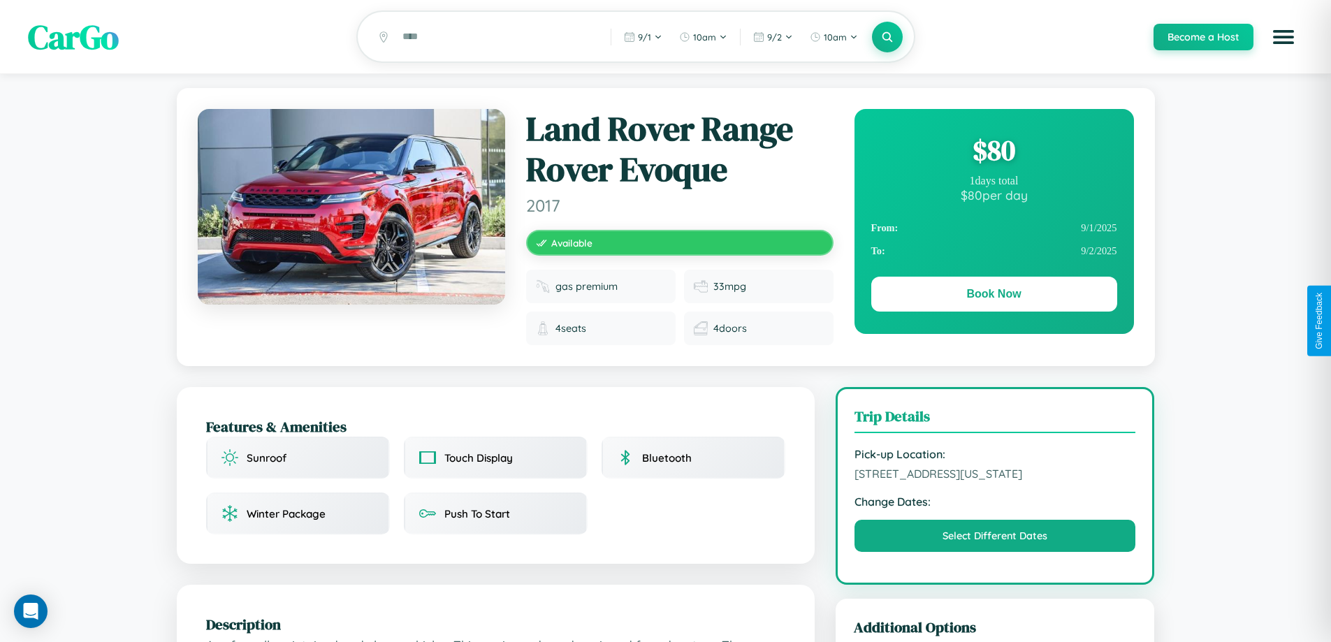
click at [994, 152] on div "$ 80" at bounding box center [995, 150] width 246 height 38
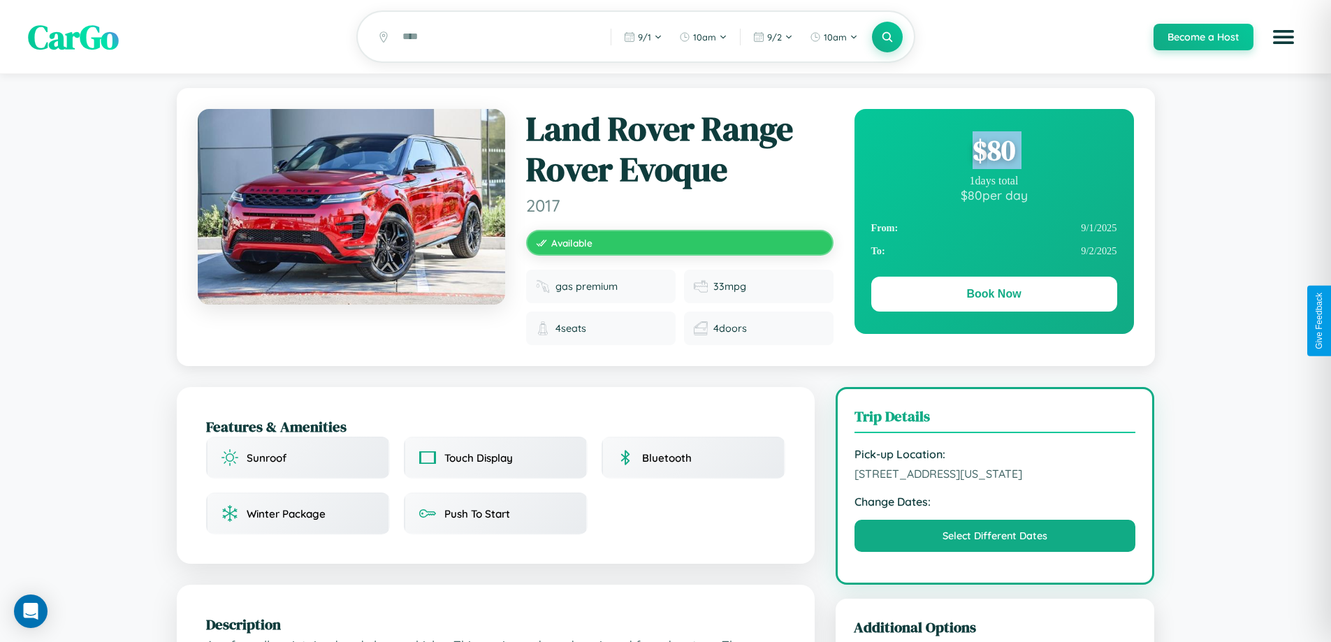
click at [994, 152] on div "$ 80" at bounding box center [995, 150] width 246 height 38
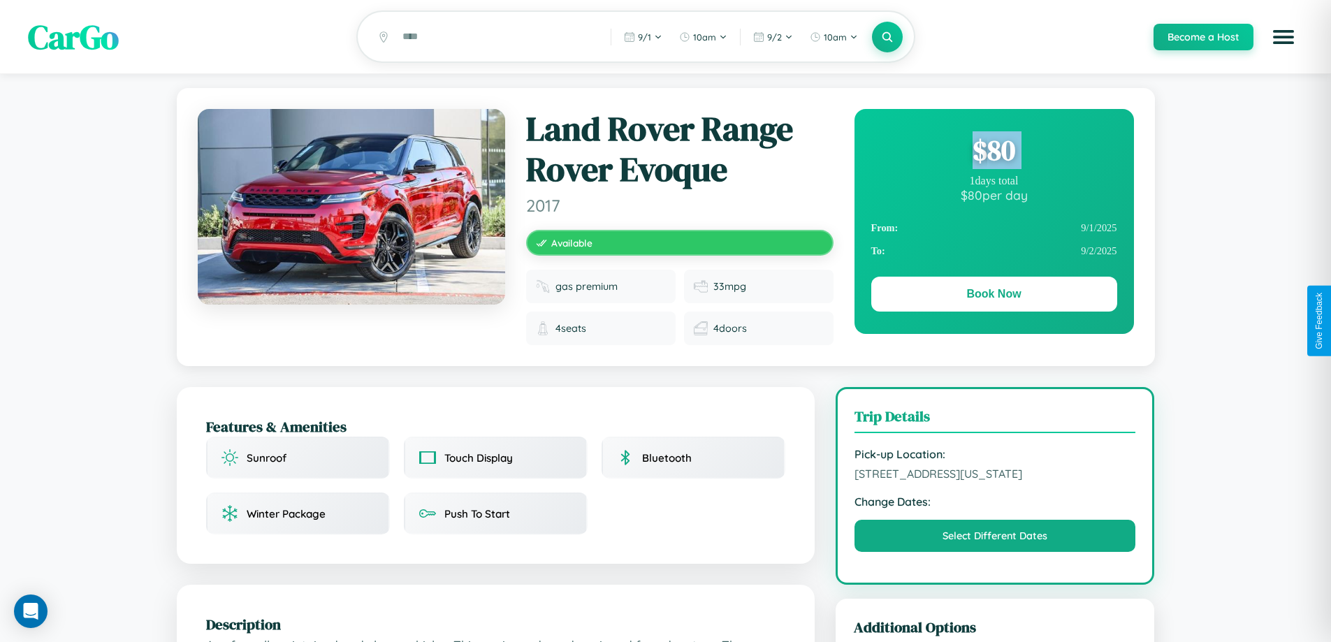
click at [994, 152] on div "$ 80" at bounding box center [995, 150] width 246 height 38
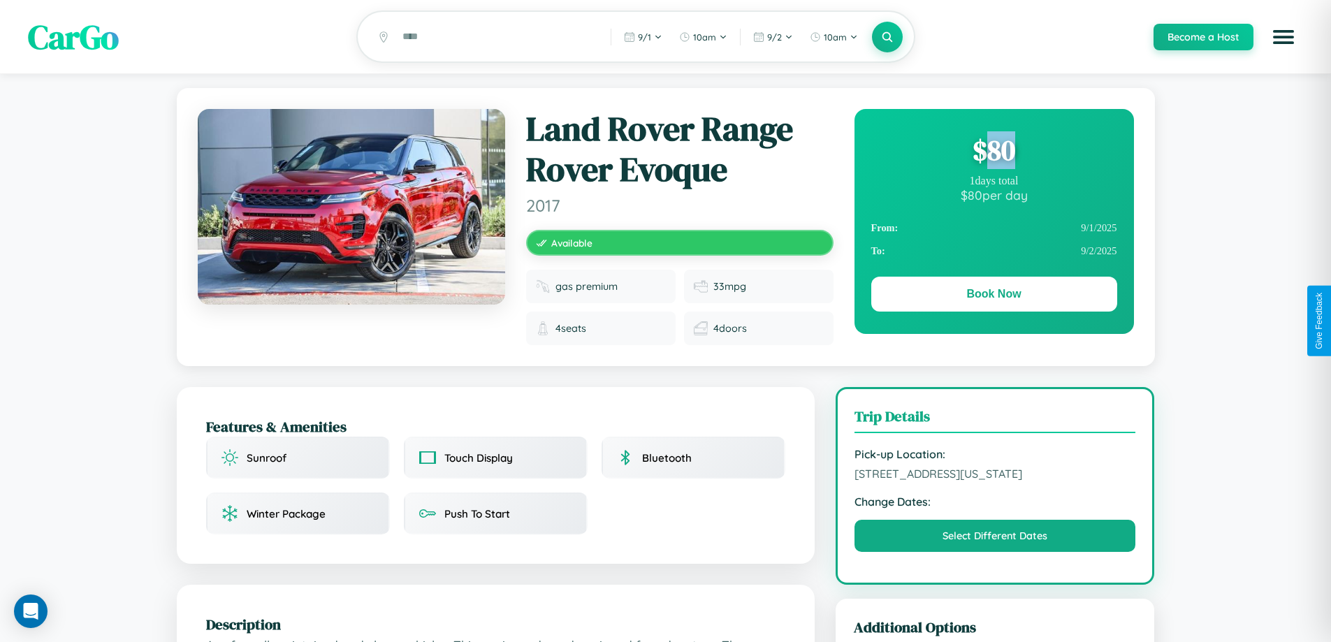
click at [994, 152] on div "$ 80" at bounding box center [995, 150] width 246 height 38
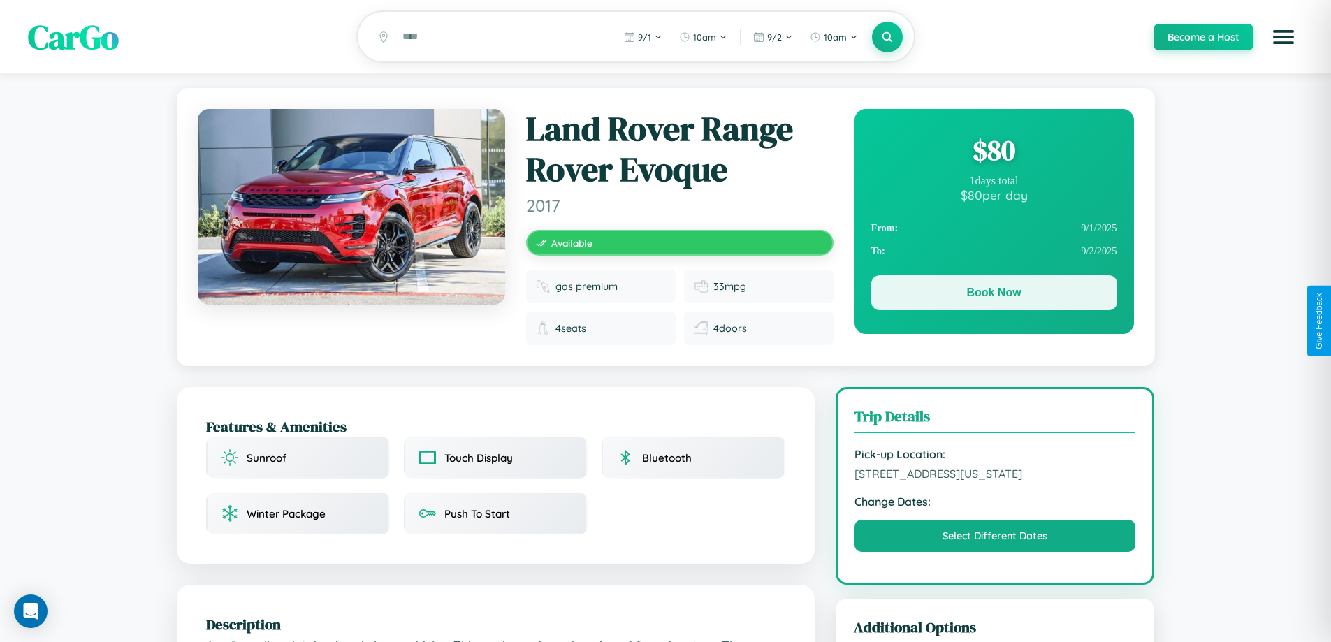
click at [994, 295] on button "Book Now" at bounding box center [995, 292] width 246 height 35
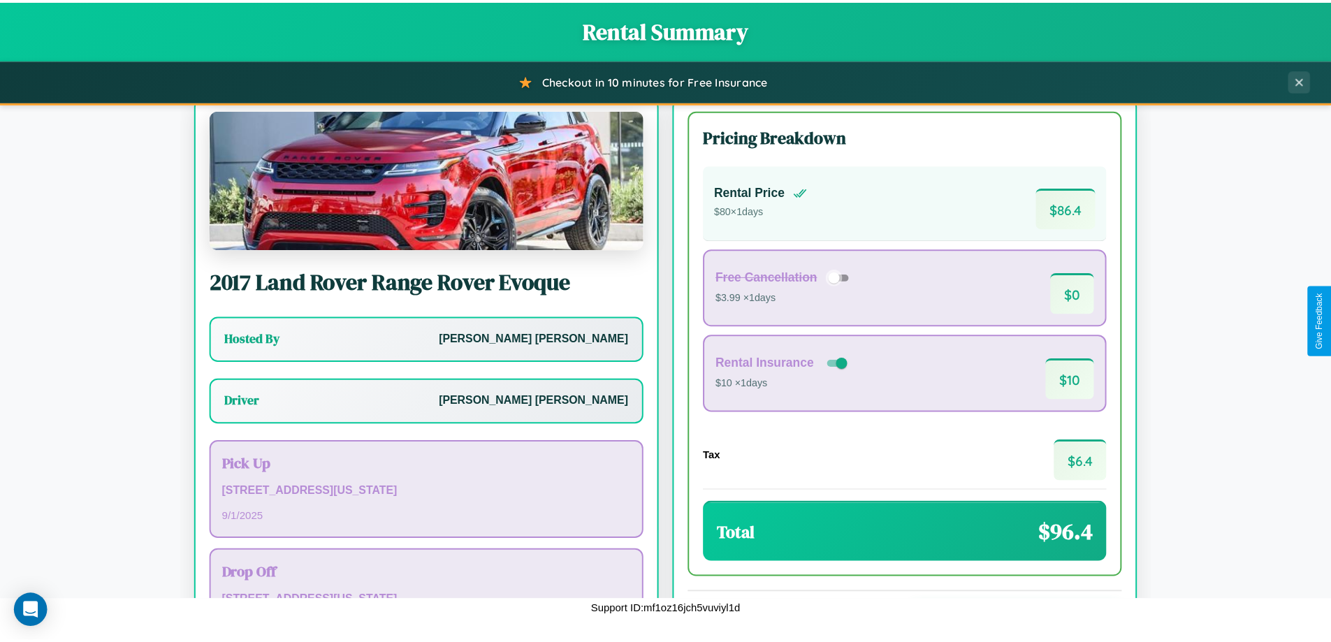
scroll to position [101, 0]
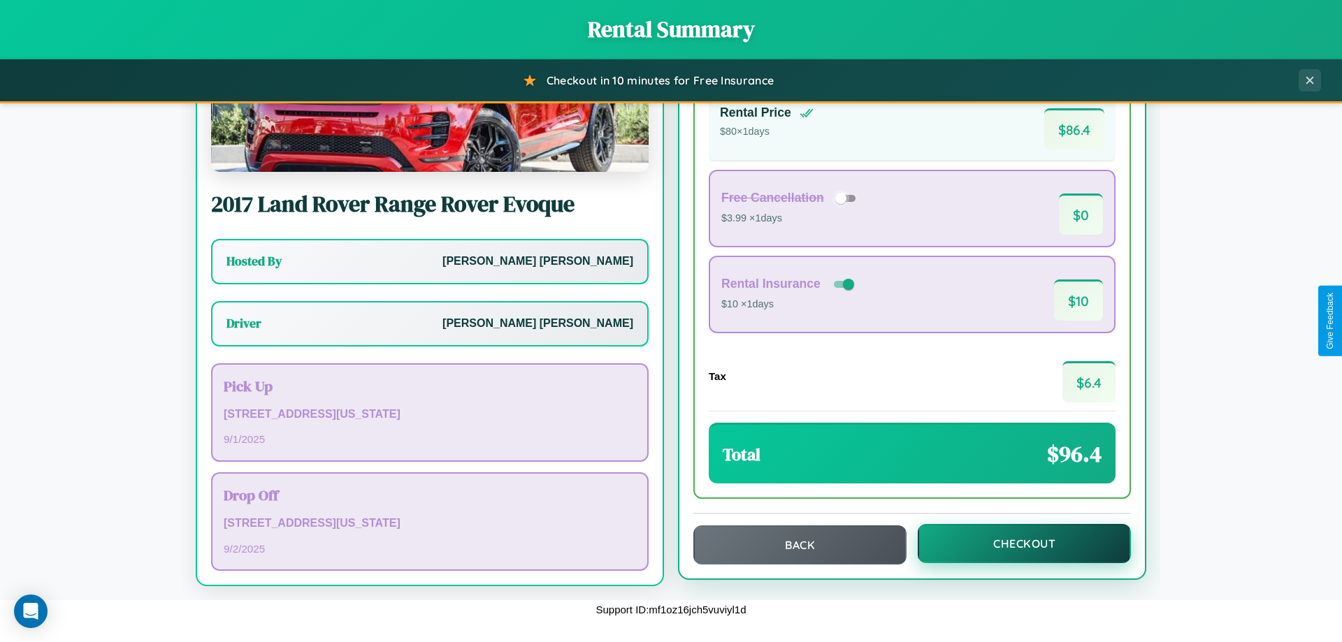
click at [1015, 544] on button "Checkout" at bounding box center [1024, 543] width 213 height 39
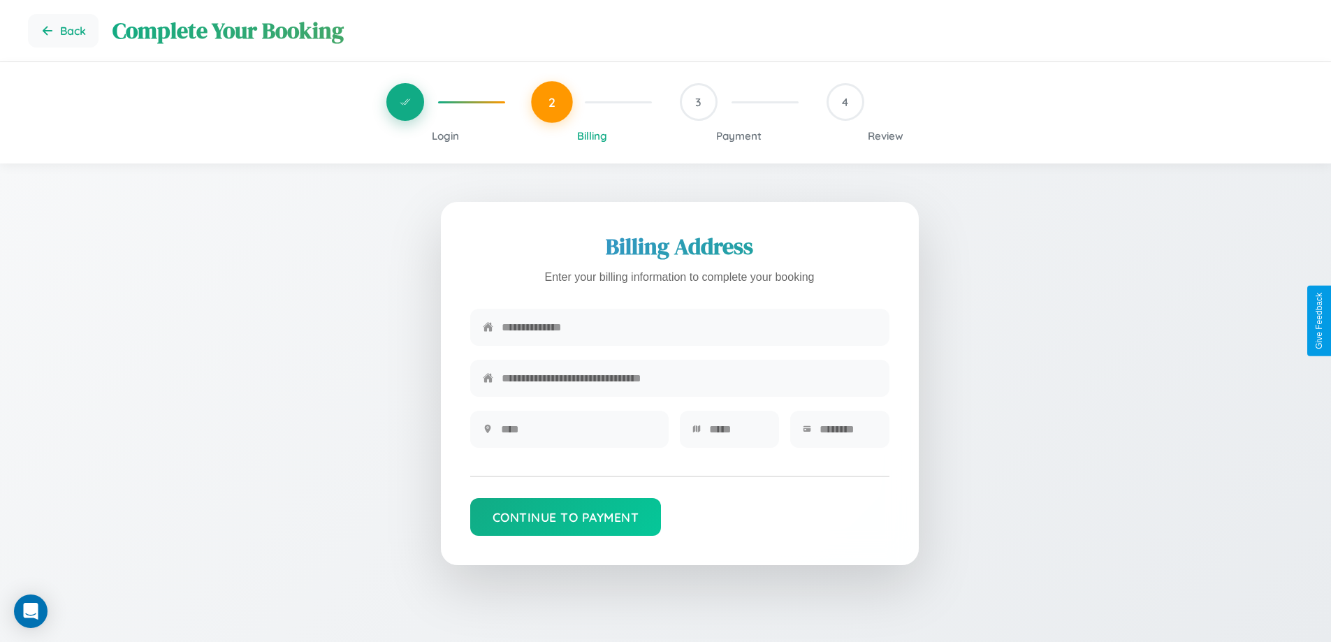
click at [689, 328] on input "text" at bounding box center [689, 327] width 375 height 34
type input "**********"
click at [578, 434] on input "text" at bounding box center [578, 429] width 155 height 34
type input "********"
click at [737, 434] on input "text" at bounding box center [737, 429] width 57 height 34
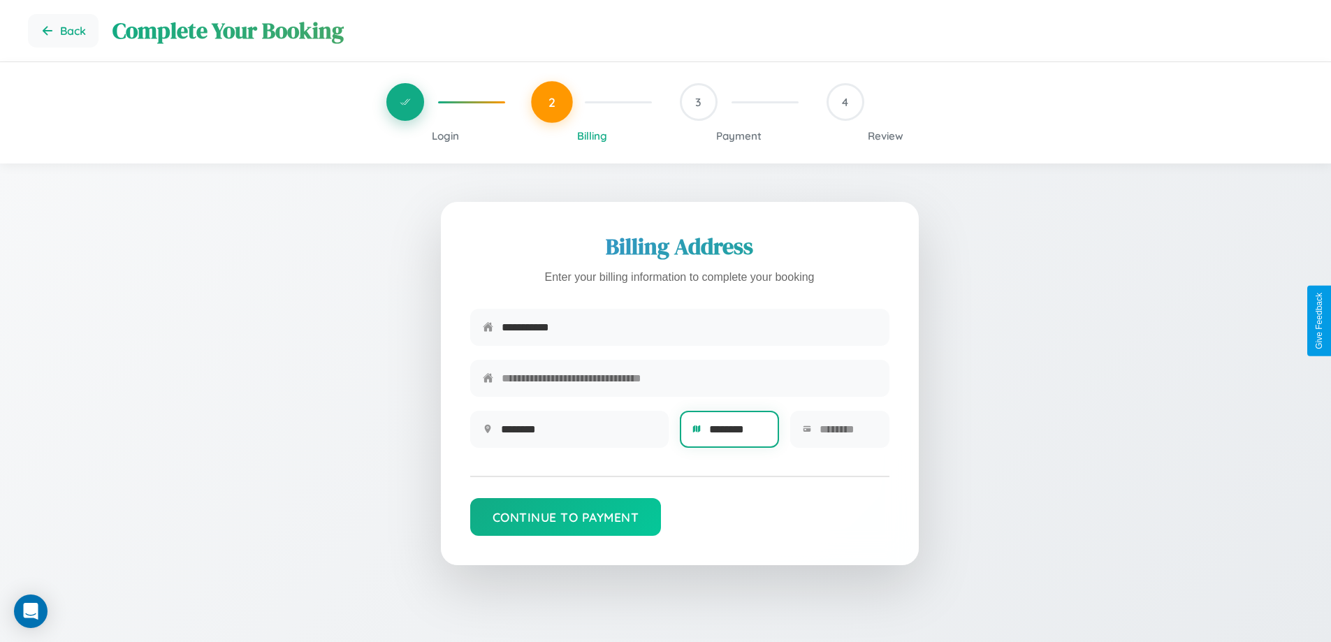
type input "********"
click at [848, 434] on input "text" at bounding box center [848, 429] width 57 height 34
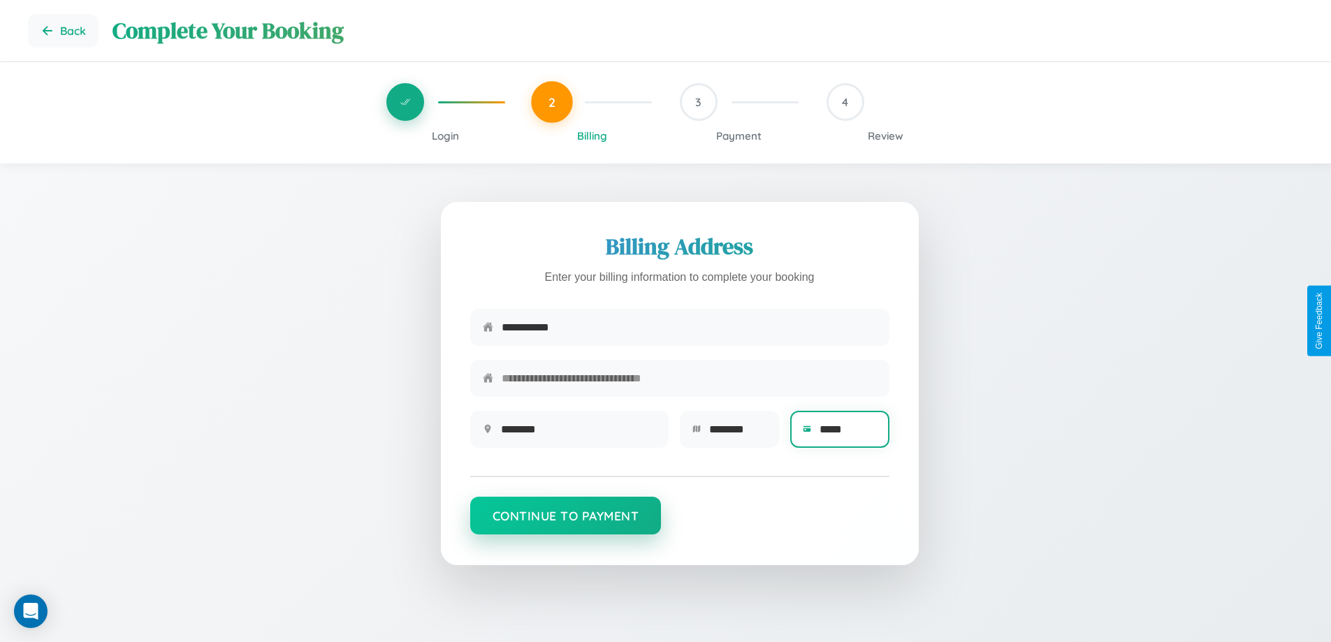
type input "*****"
click at [565, 523] on button "Continue to Payment" at bounding box center [565, 516] width 191 height 38
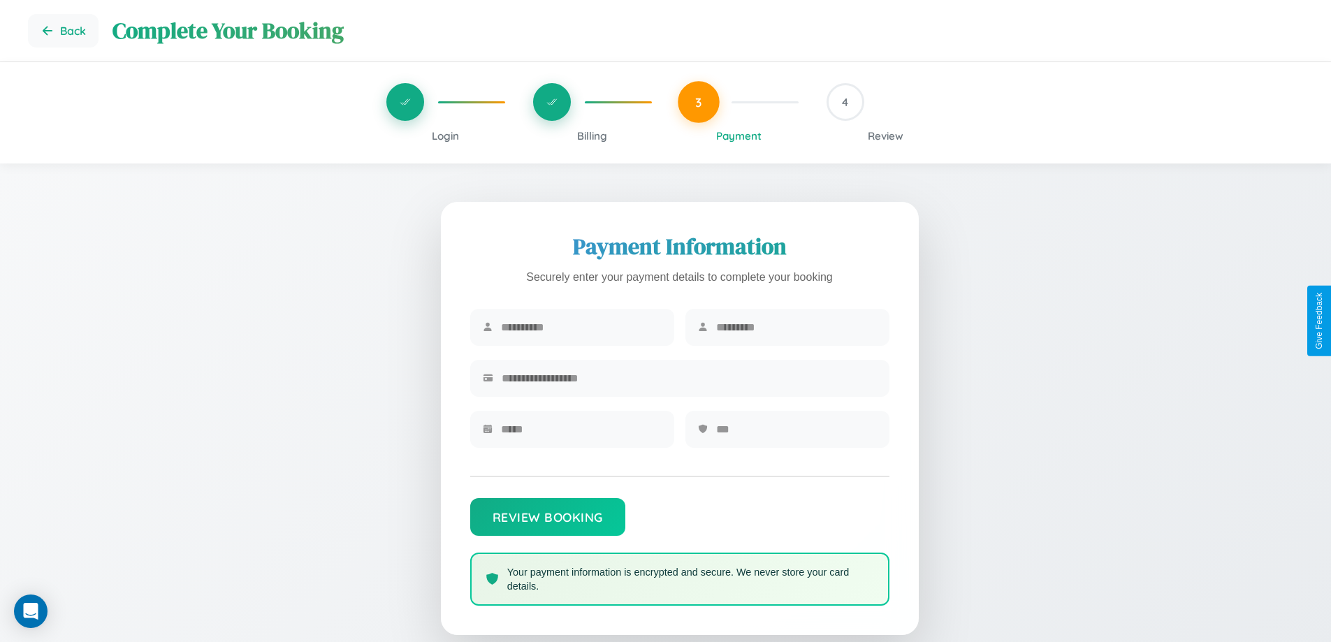
click at [581, 328] on input "text" at bounding box center [581, 327] width 161 height 34
type input "*******"
click at [796, 328] on input "text" at bounding box center [796, 327] width 161 height 34
type input "********"
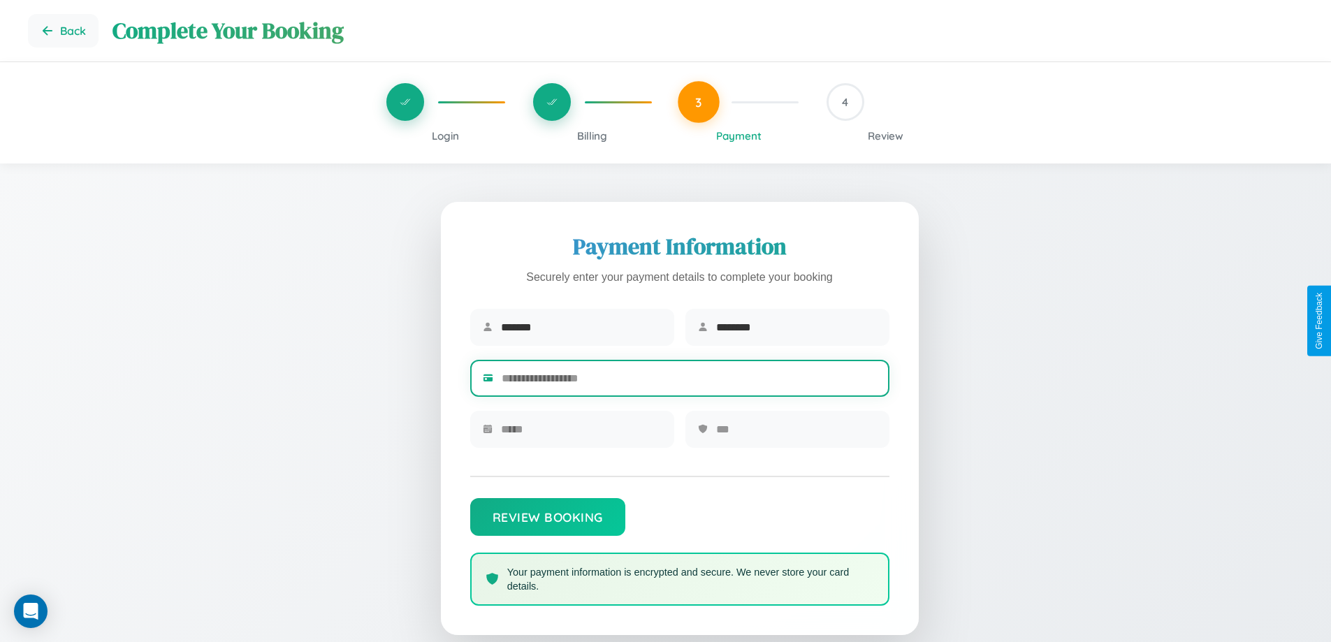
click at [689, 381] on input "text" at bounding box center [689, 378] width 375 height 34
type input "**********"
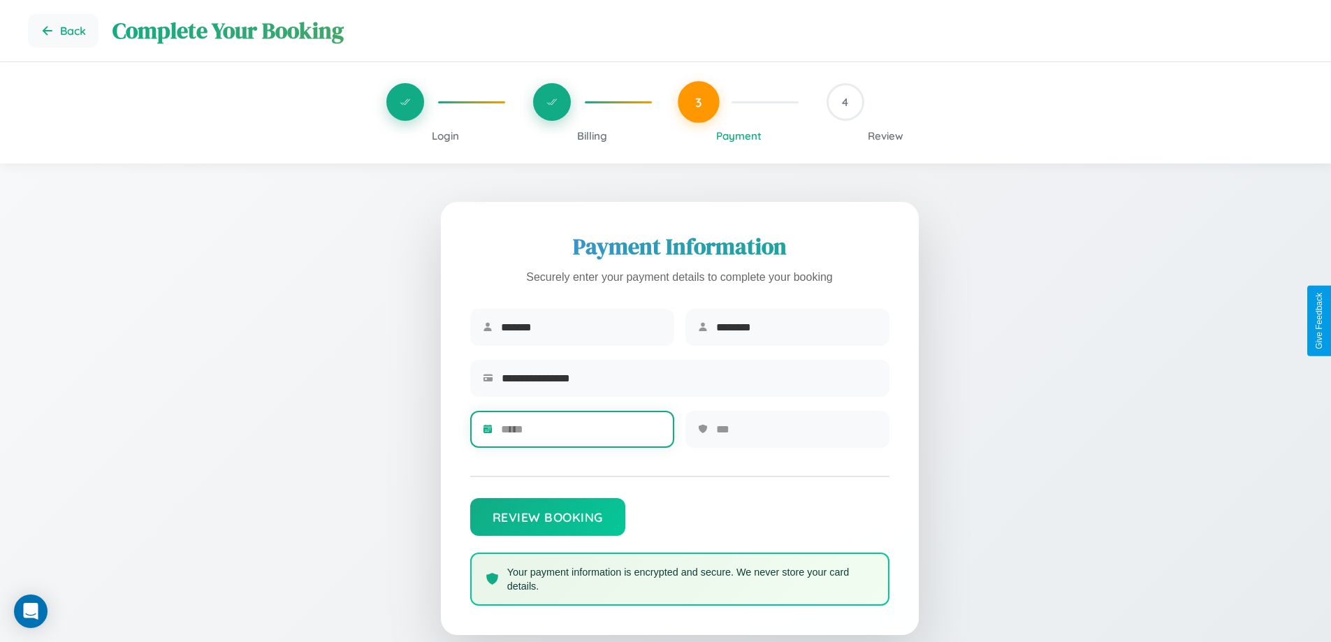
click at [581, 434] on input "text" at bounding box center [581, 429] width 161 height 34
type input "*****"
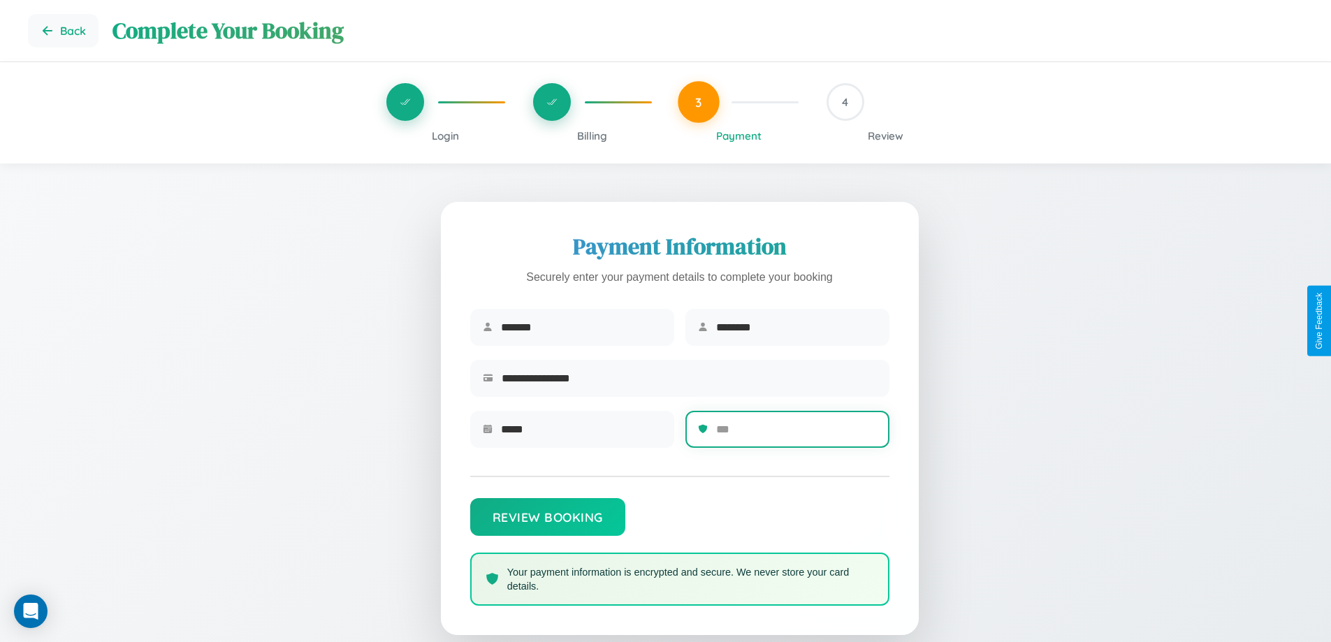
click at [796, 434] on input "text" at bounding box center [796, 429] width 161 height 34
type input "***"
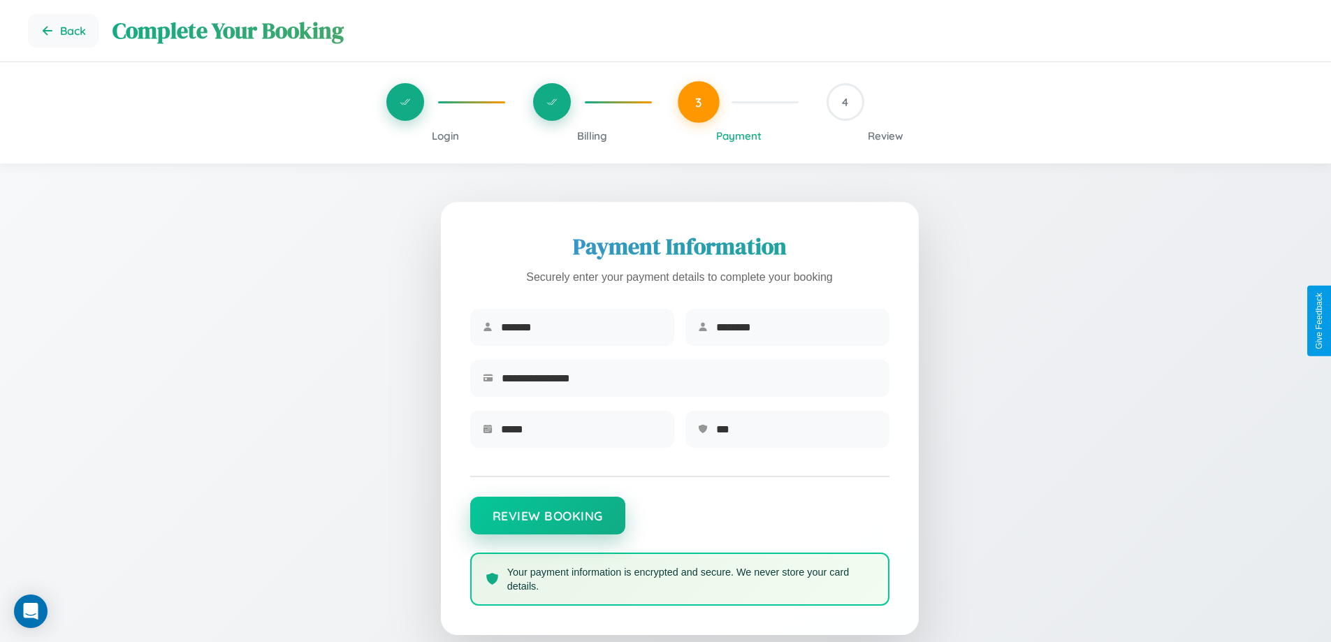
click at [547, 523] on button "Review Booking" at bounding box center [547, 516] width 155 height 38
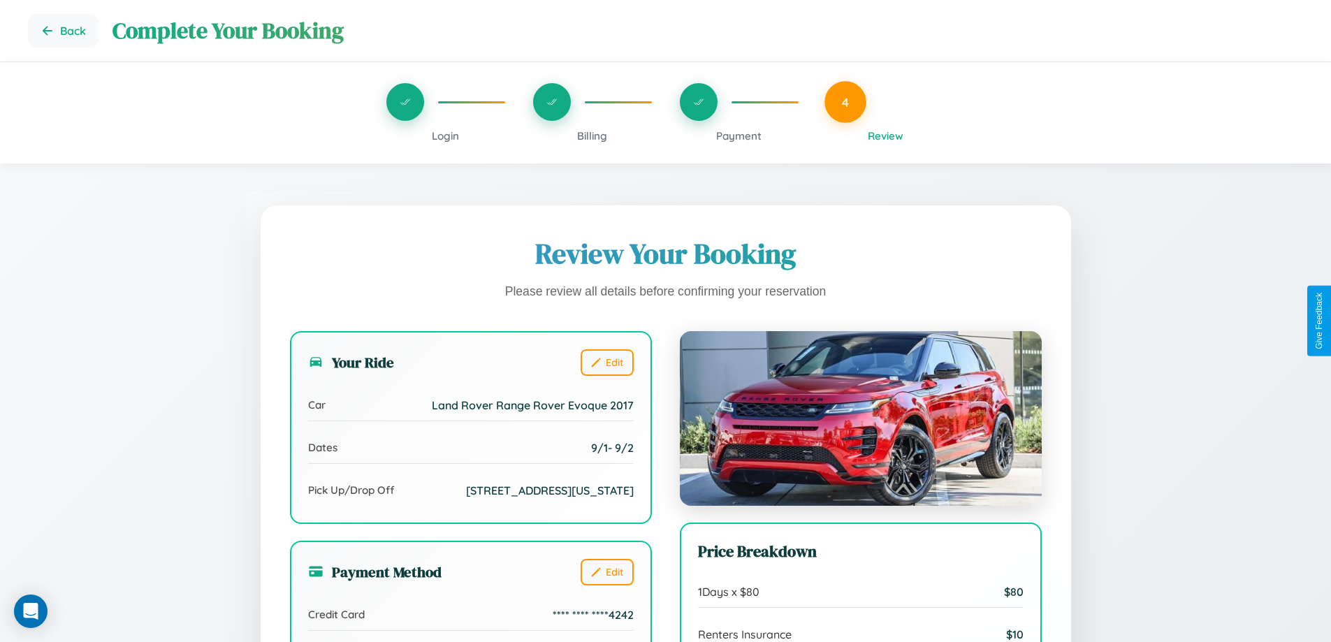
scroll to position [385, 0]
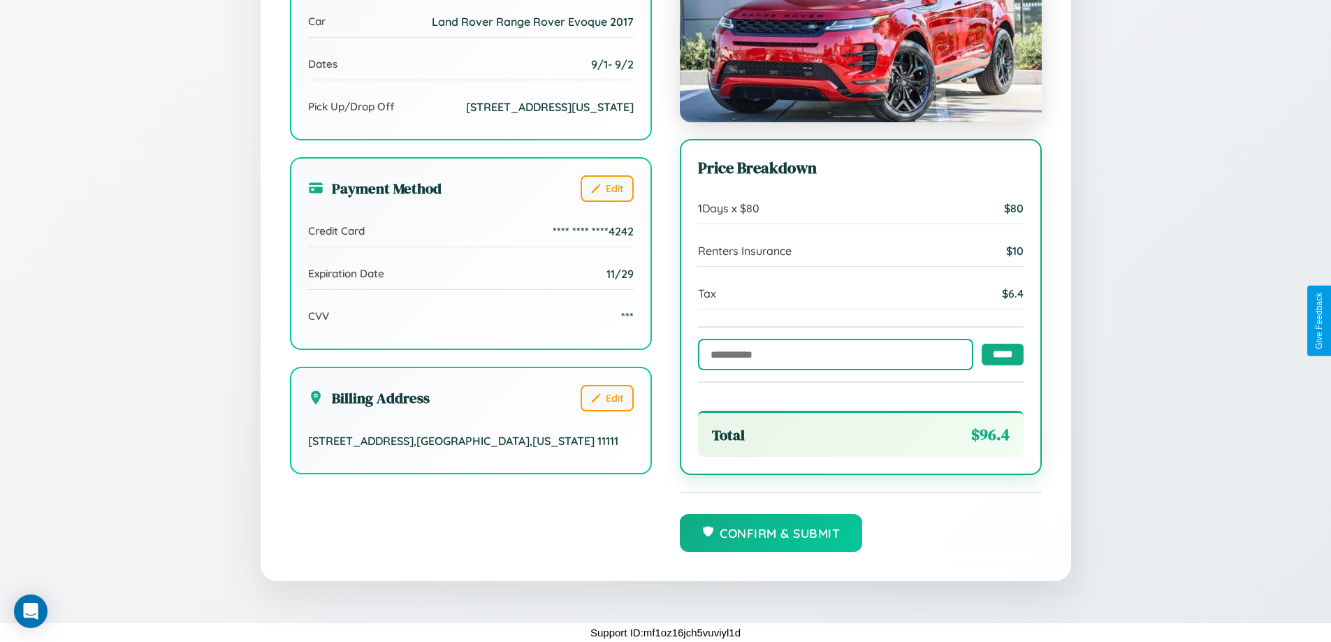
click at [832, 354] on input "text" at bounding box center [835, 354] width 275 height 31
type input "******"
click at [999, 354] on input "*****" at bounding box center [1003, 354] width 42 height 22
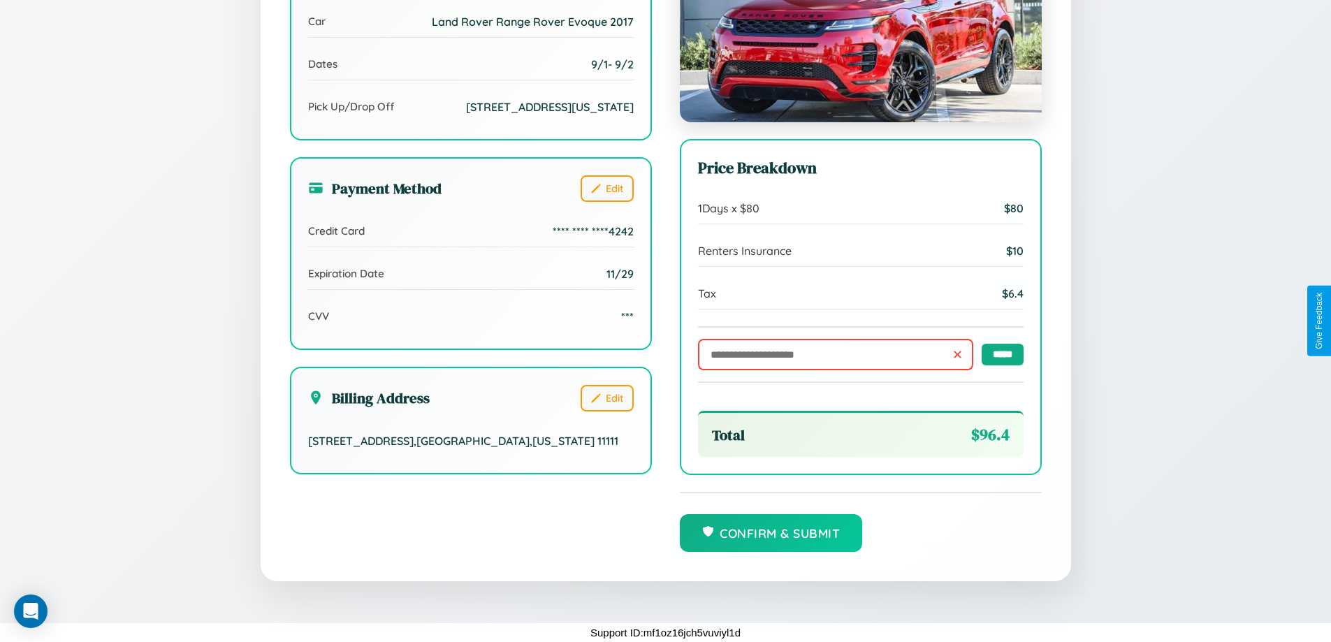
scroll to position [0, 0]
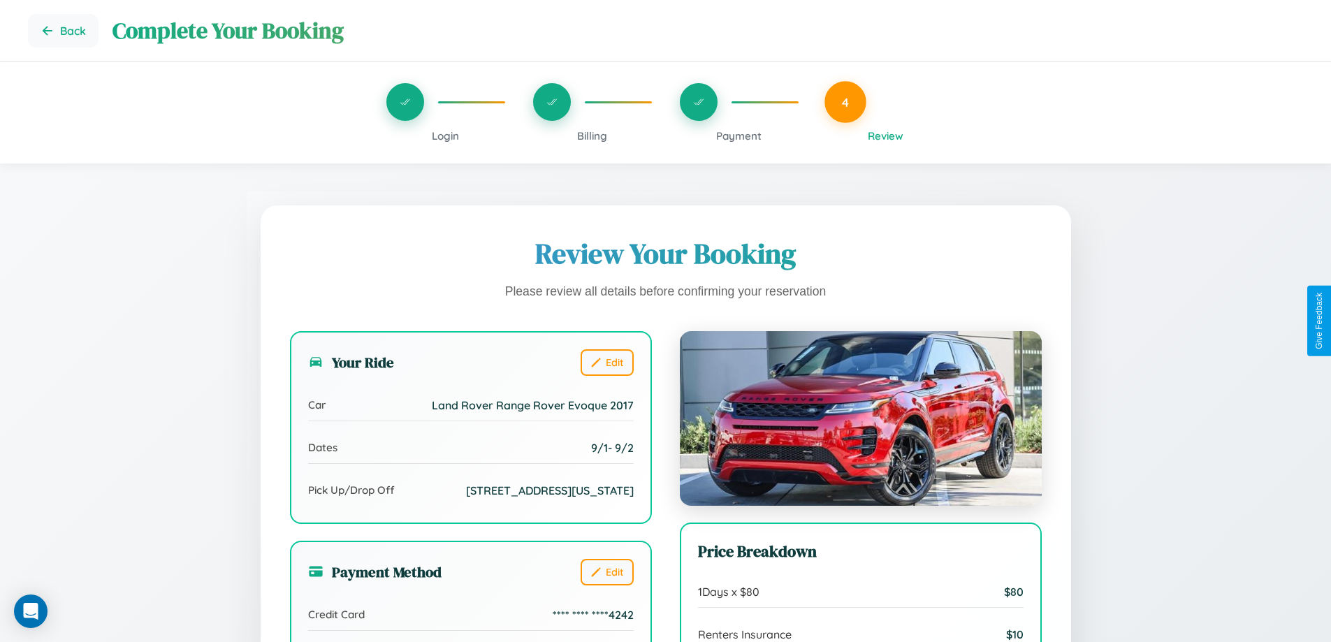
click at [592, 136] on span "Billing" at bounding box center [592, 135] width 30 height 13
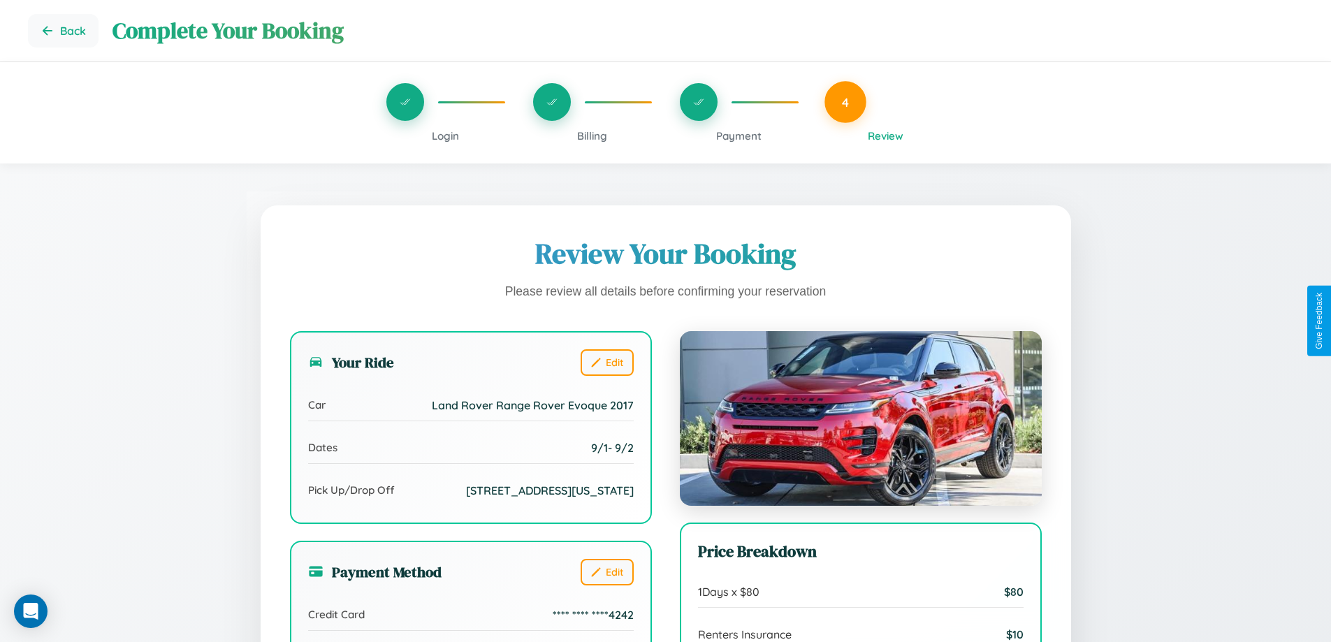
click at [592, 136] on span "Billing" at bounding box center [592, 135] width 30 height 13
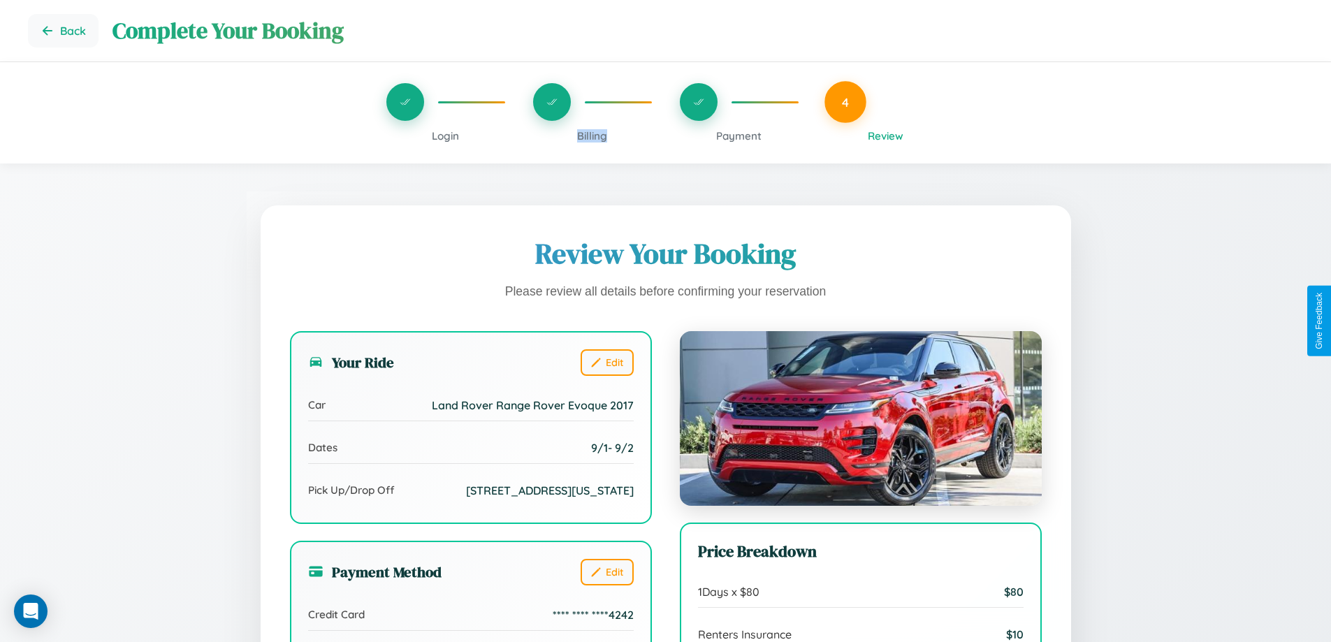
click at [592, 136] on span "Billing" at bounding box center [592, 135] width 30 height 13
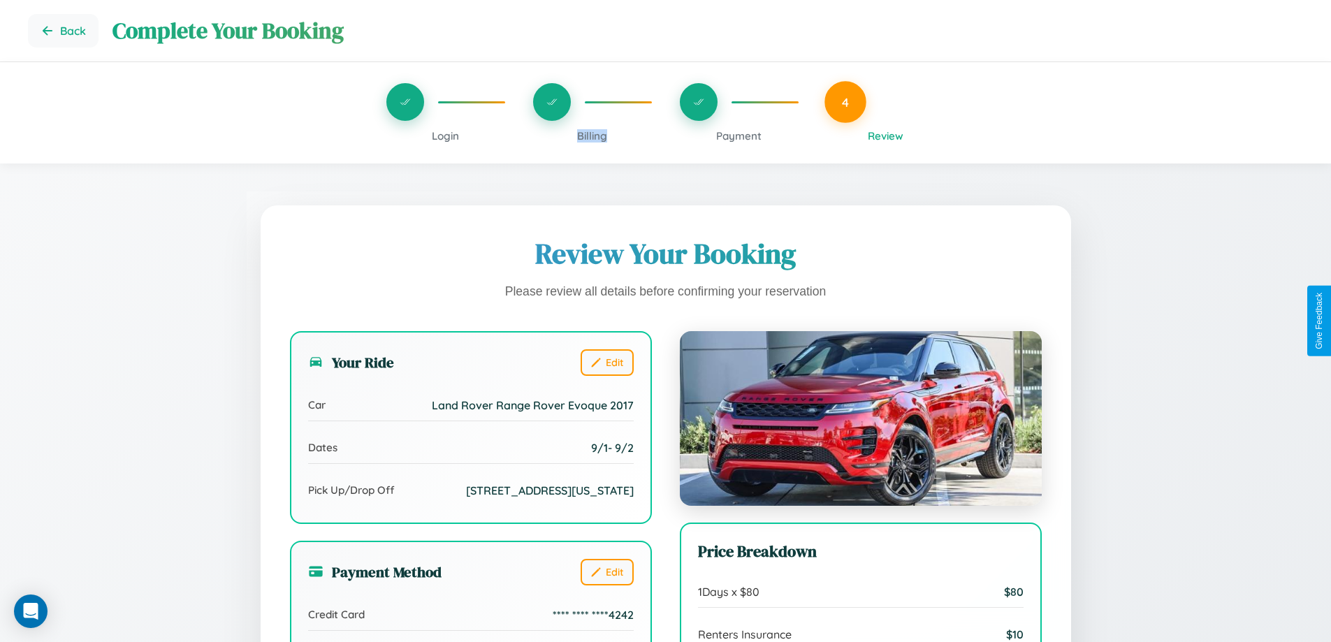
click at [592, 136] on span "Billing" at bounding box center [592, 135] width 30 height 13
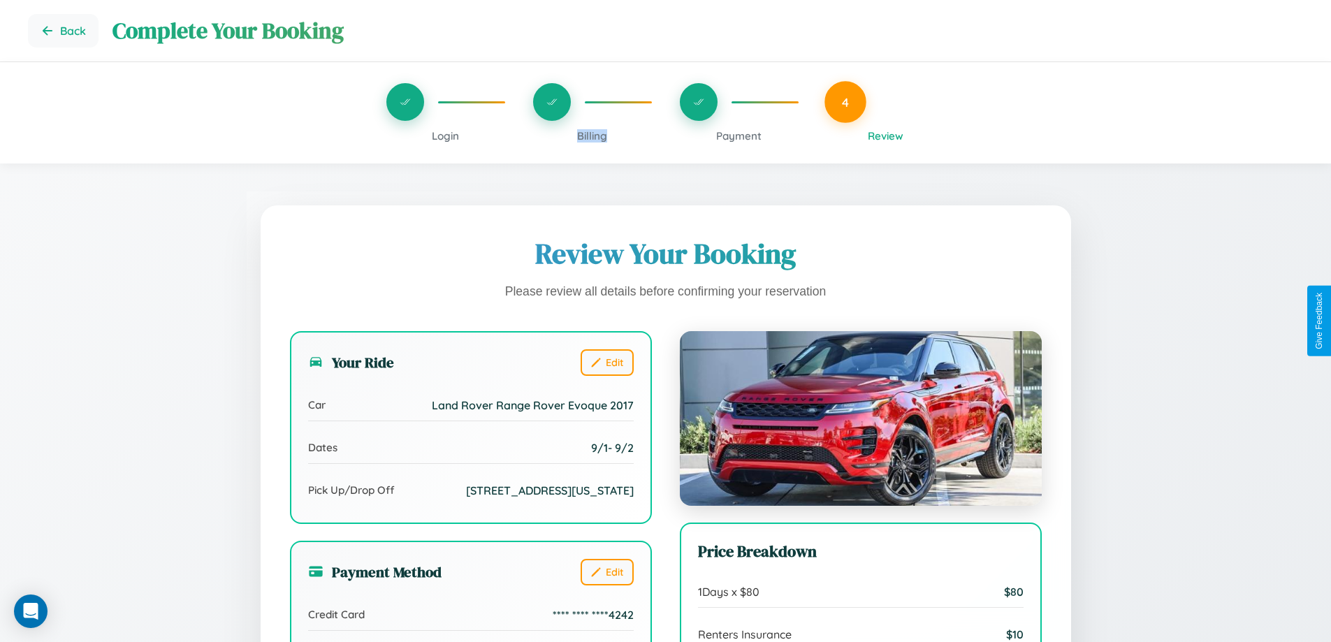
click at [592, 136] on span "Billing" at bounding box center [592, 135] width 30 height 13
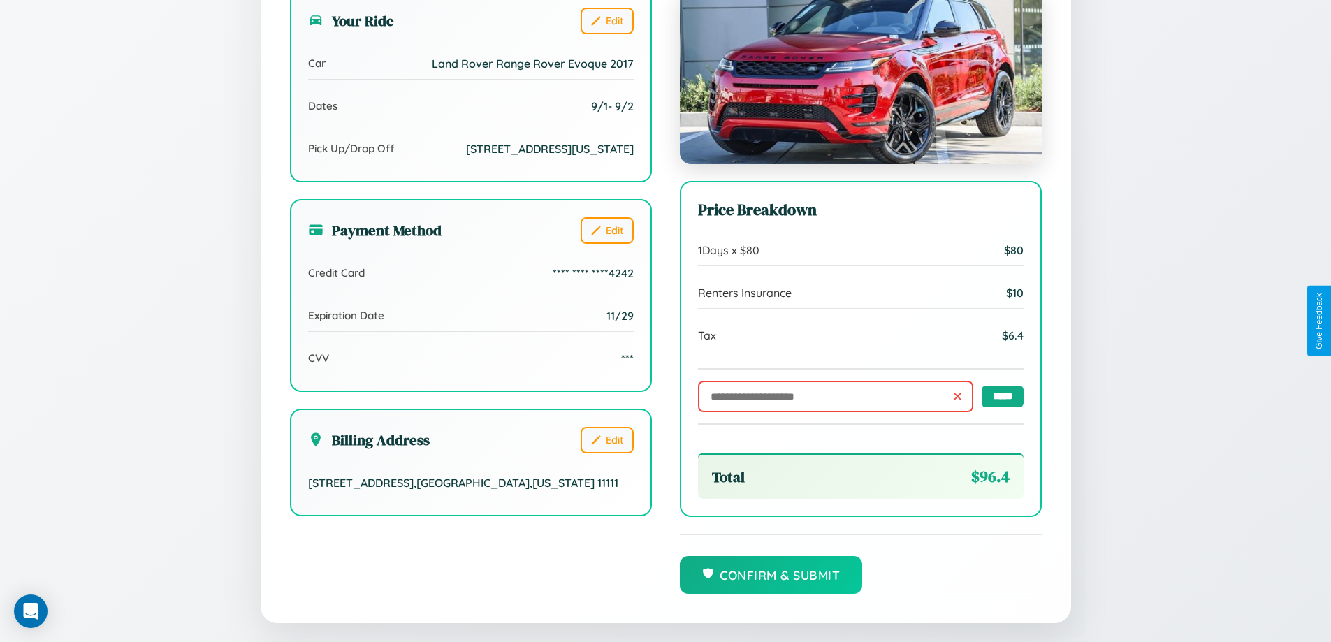
scroll to position [385, 0]
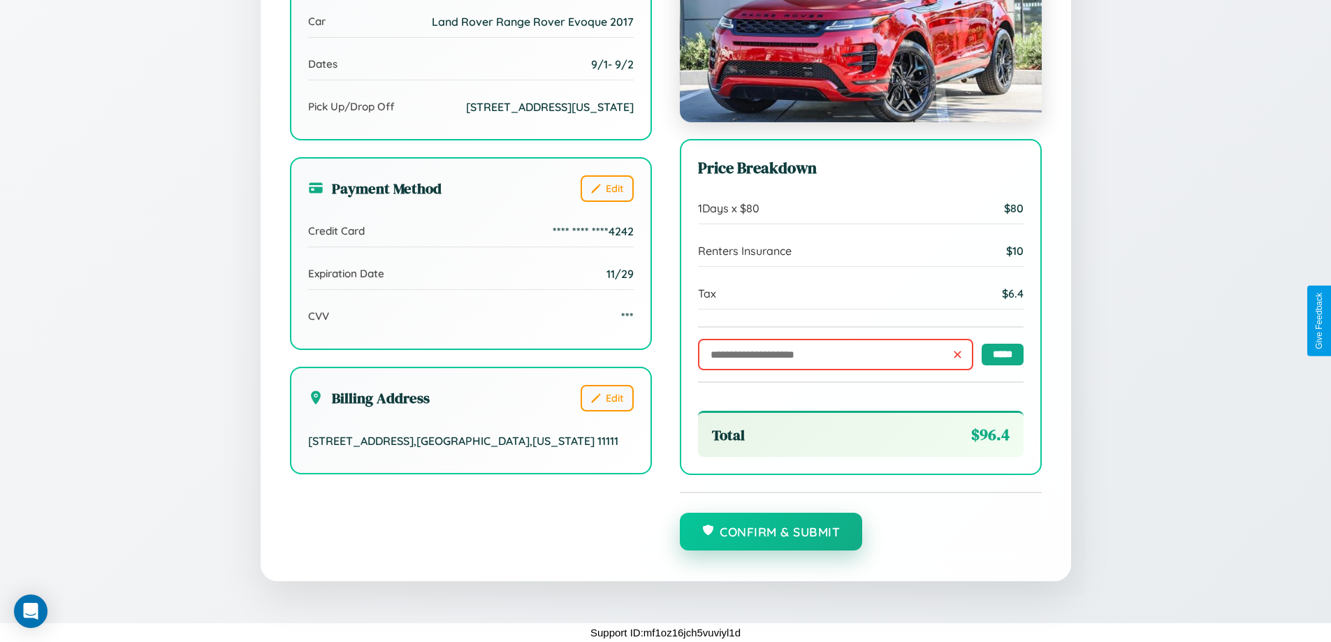
click at [771, 533] on button "Confirm & Submit" at bounding box center [771, 532] width 183 height 38
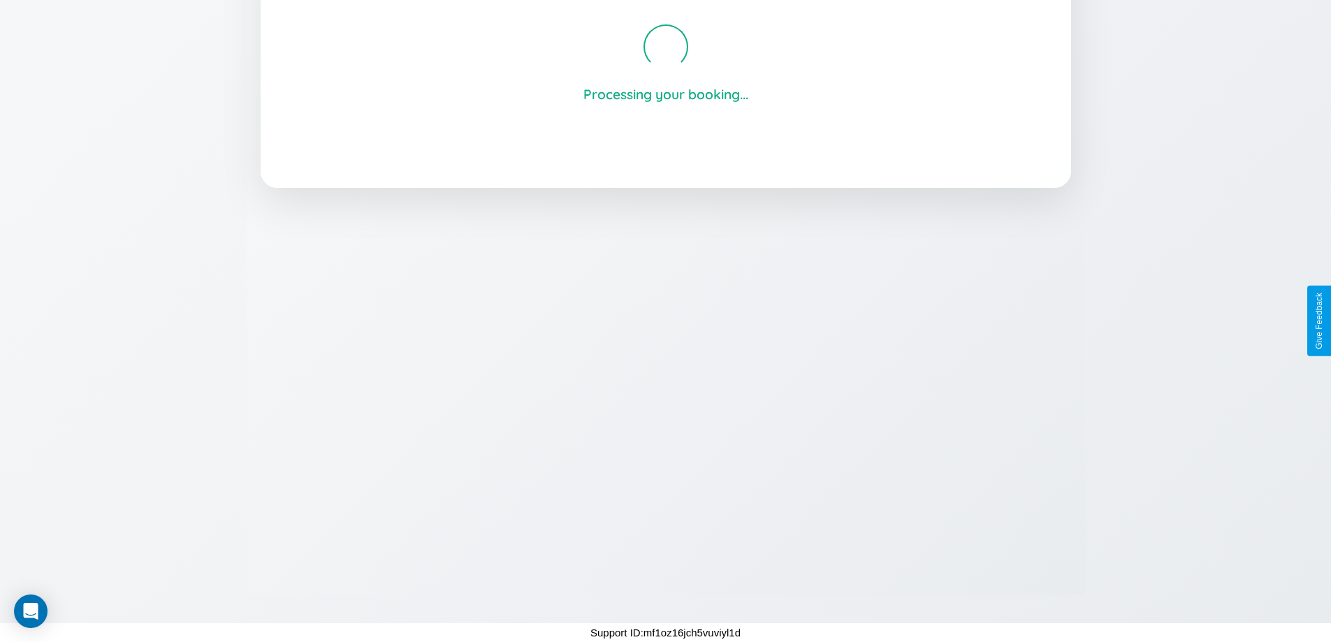
scroll to position [266, 0]
